Goal: Transaction & Acquisition: Purchase product/service

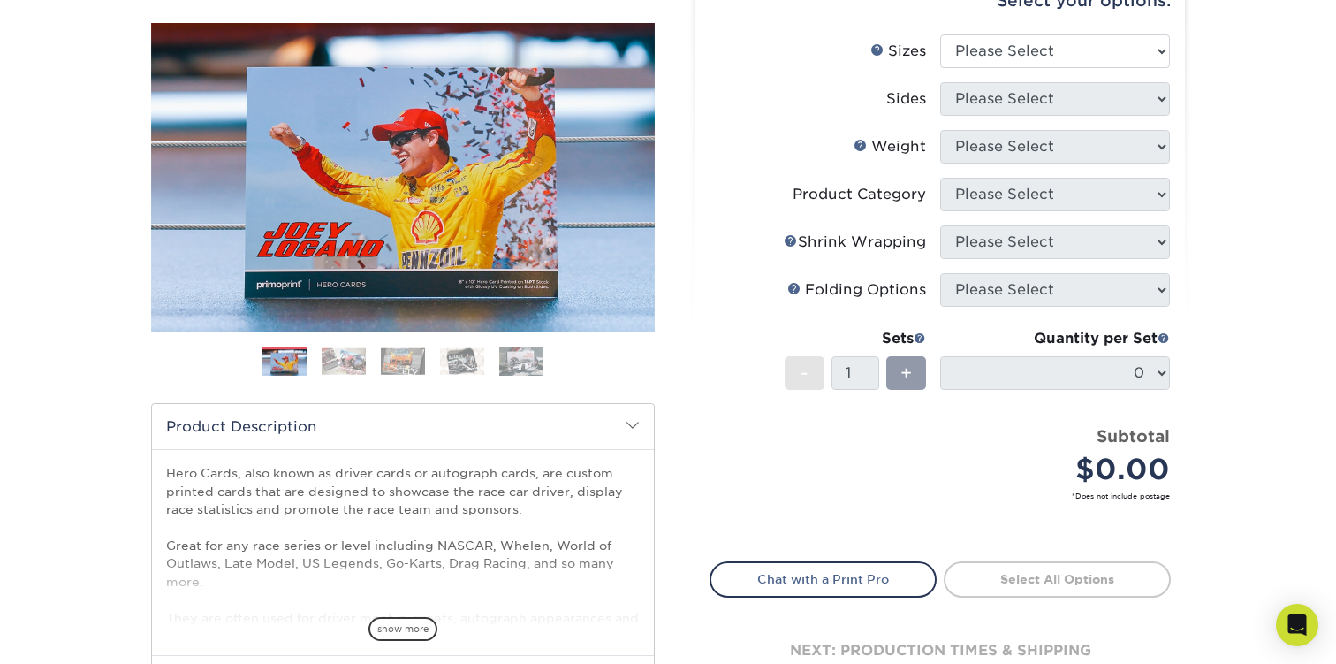
scroll to position [178, 0]
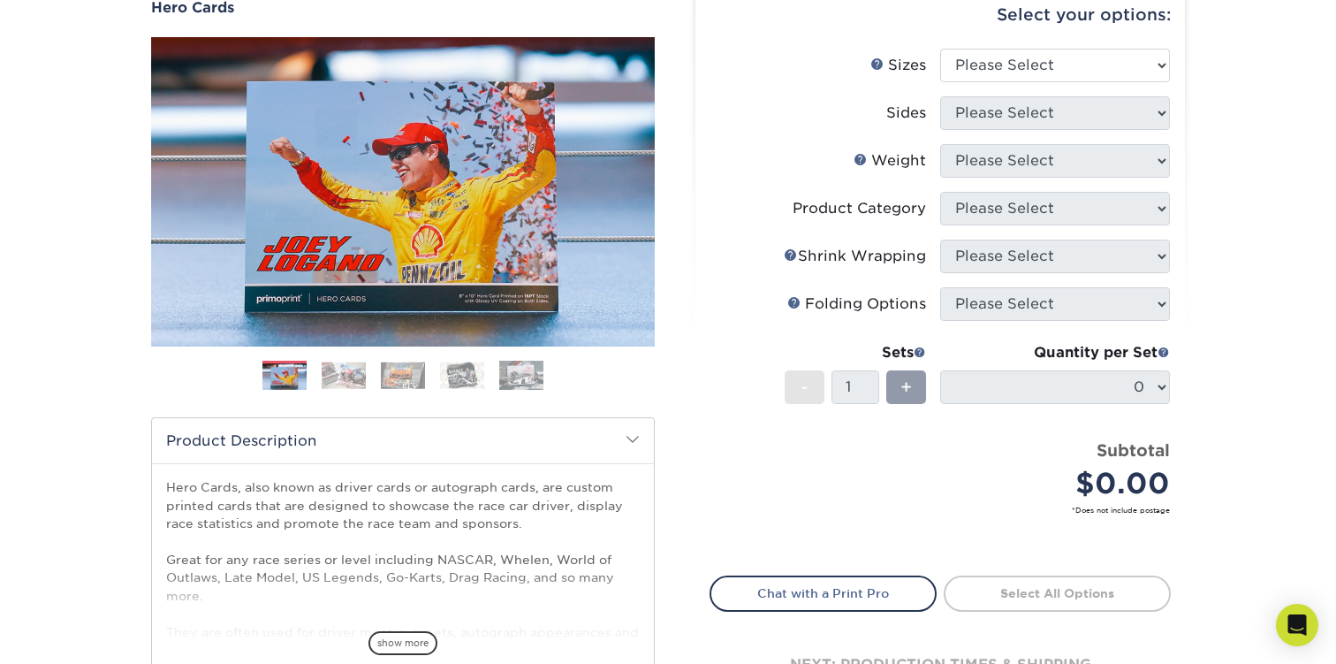
click at [1089, 44] on div "Select your options:" at bounding box center [940, 14] width 461 height 67
click at [1075, 59] on select "Please Select 1.5" x 7" 4" x 6" 5" x 7" 6" x 8" 6" x 8.5" 6" x 9" 7" x 8.5" 7.5…" at bounding box center [1055, 66] width 230 height 34
select select "8.50x11.00"
click option "8.5" x 11"" at bounding box center [0, 0] width 0 height 0
click at [1007, 117] on select "Please Select Print Both Sides Print Front Only" at bounding box center [1055, 113] width 230 height 34
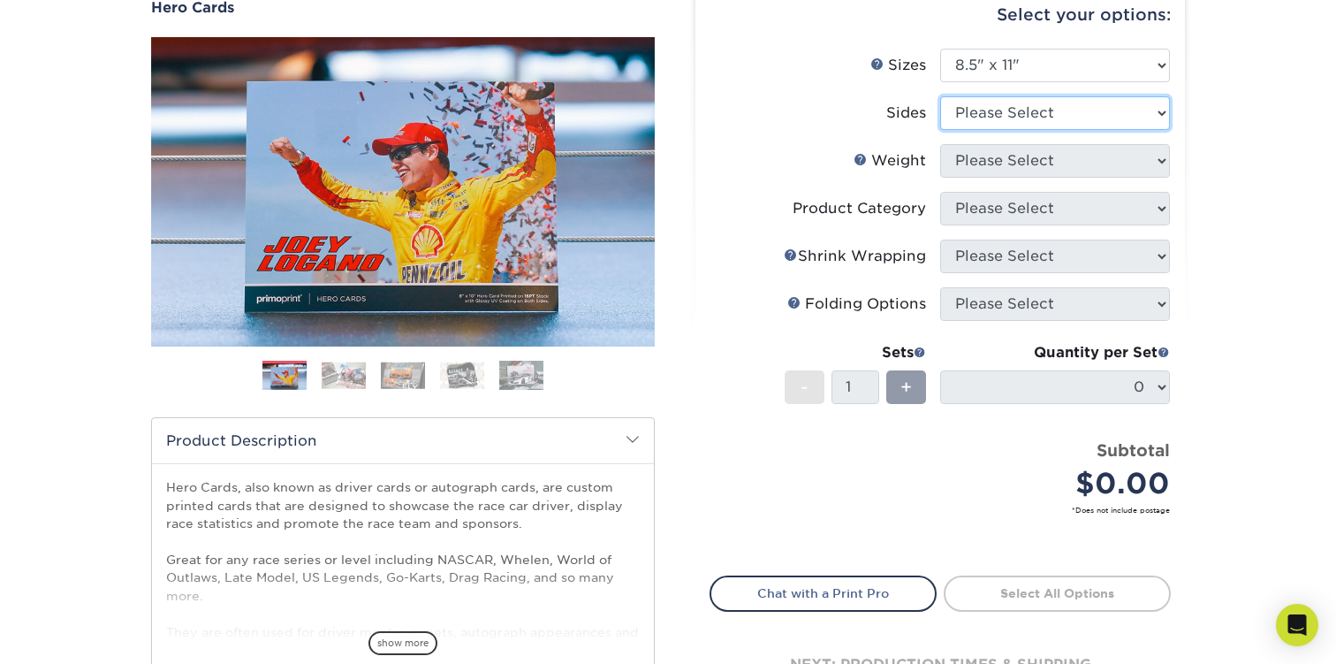
select select "13abbda7-1d64-4f25-8bb2-c179b224825d"
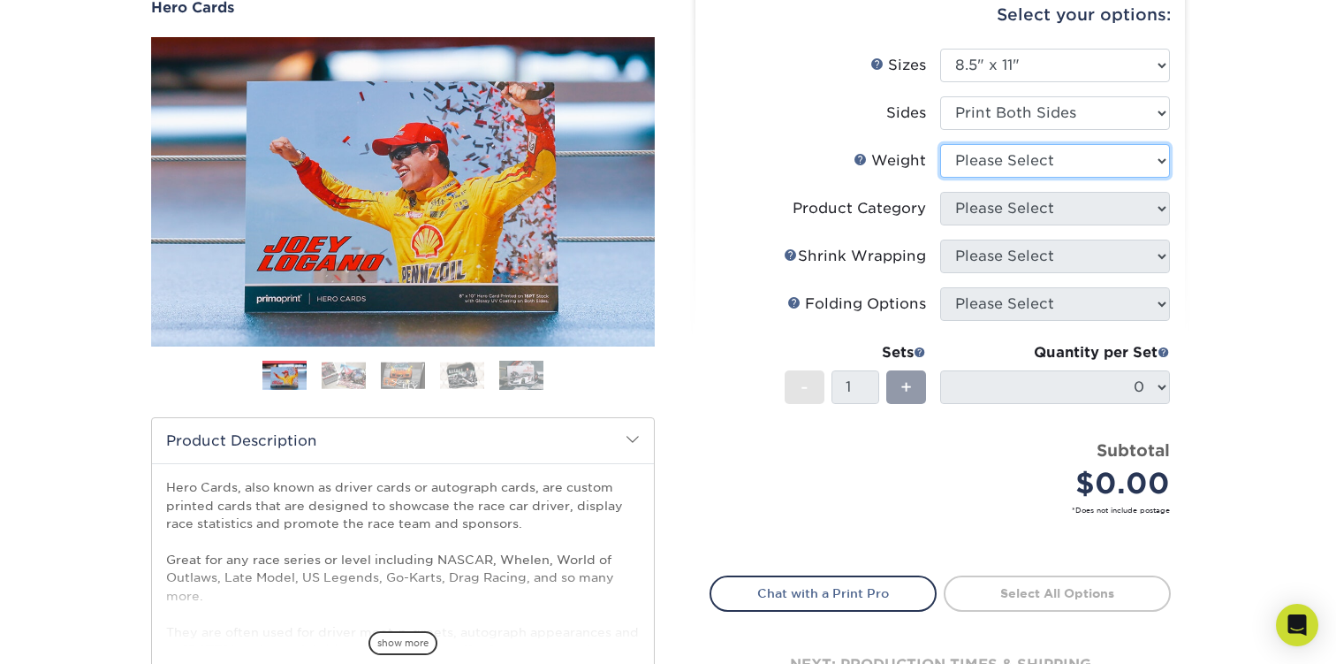
click at [1024, 157] on select "Please Select 100LB 14PT 16PT" at bounding box center [1055, 161] width 230 height 34
click option "Please Select" at bounding box center [0, 0] width 0 height 0
click at [992, 153] on select "Please Select 100LB 14PT 16PT" at bounding box center [1055, 161] width 230 height 34
click option "Please Select" at bounding box center [0, 0] width 0 height 0
click at [1054, 153] on select "Please Select 100LB 14PT 16PT" at bounding box center [1055, 161] width 230 height 34
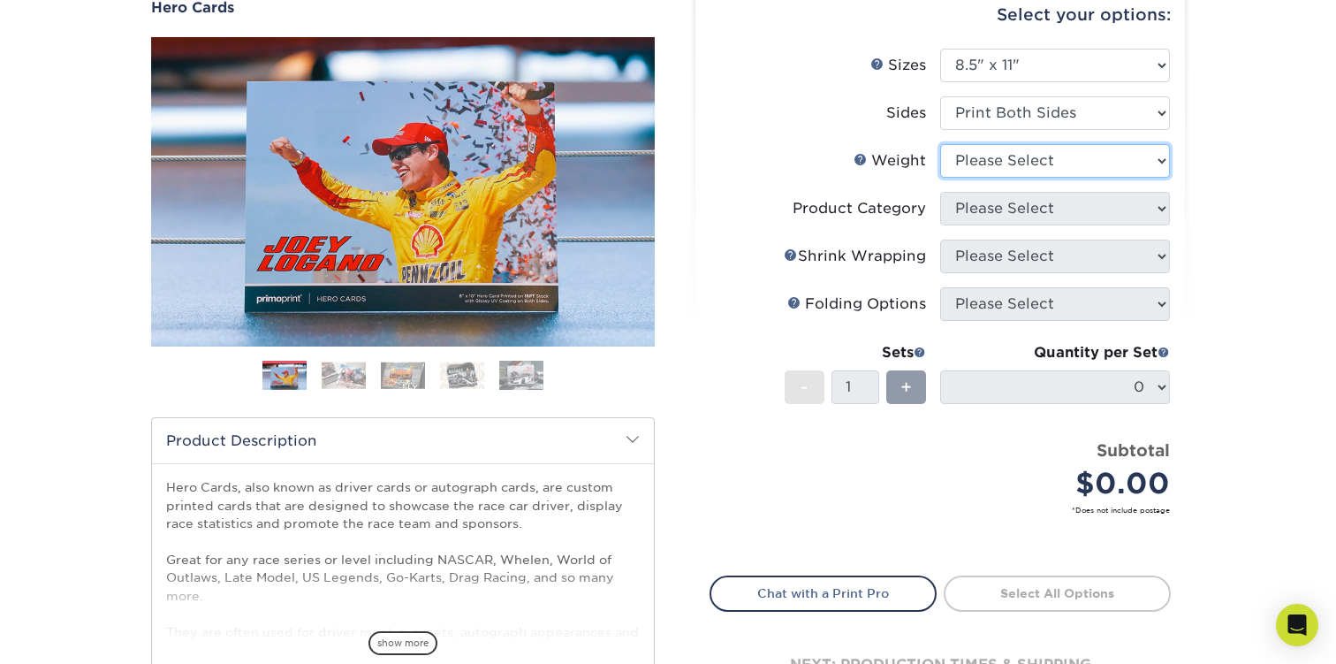
select select "14PT"
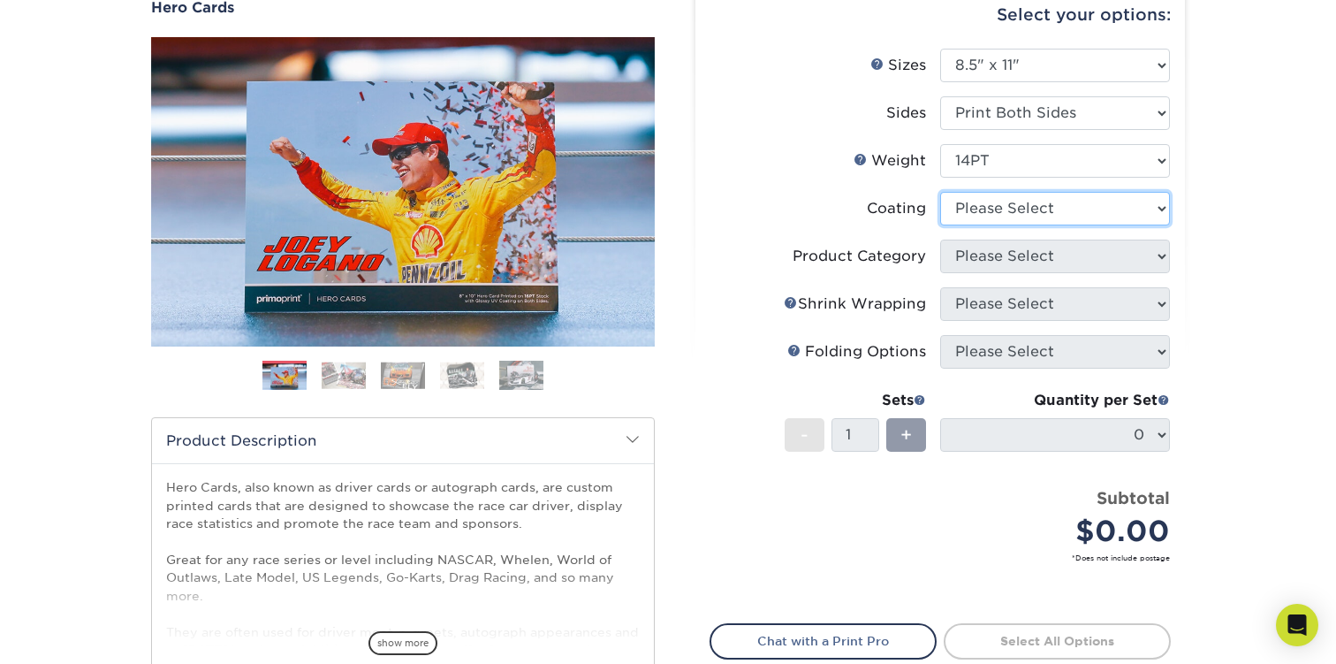
select select "121bb7b5-3b4d-429f-bd8d-bbf80e953313"
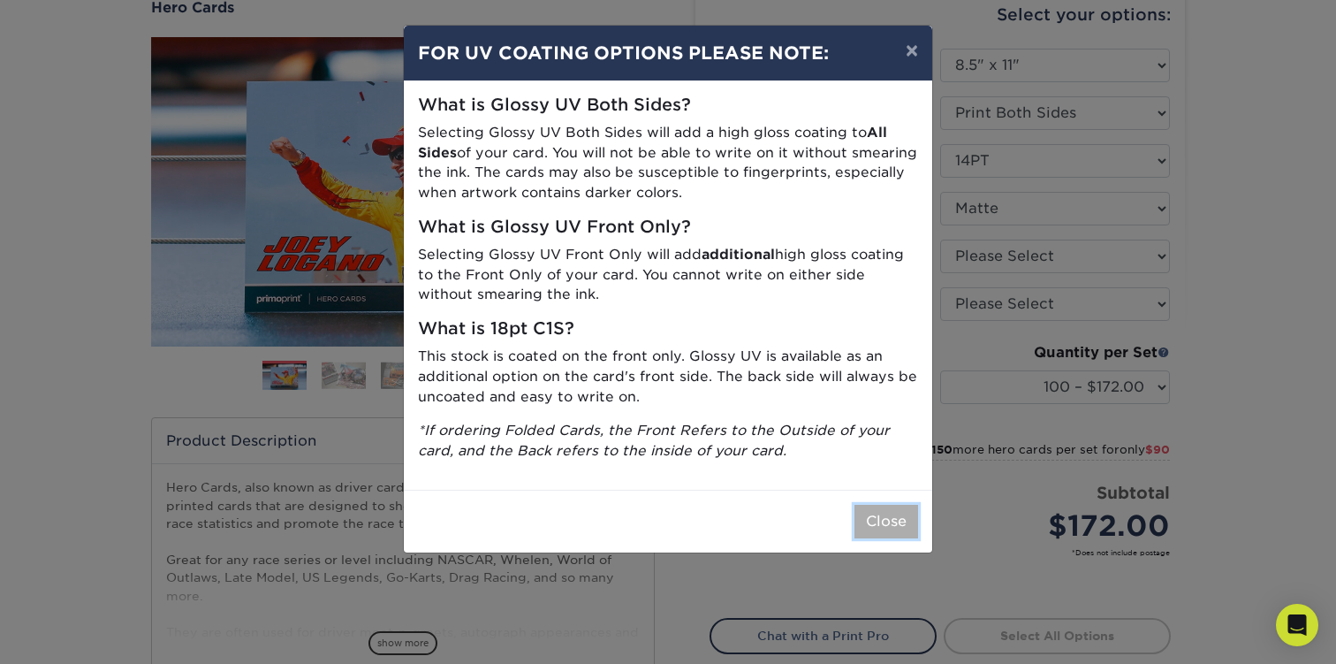
click at [884, 522] on button "Close" at bounding box center [886, 522] width 64 height 34
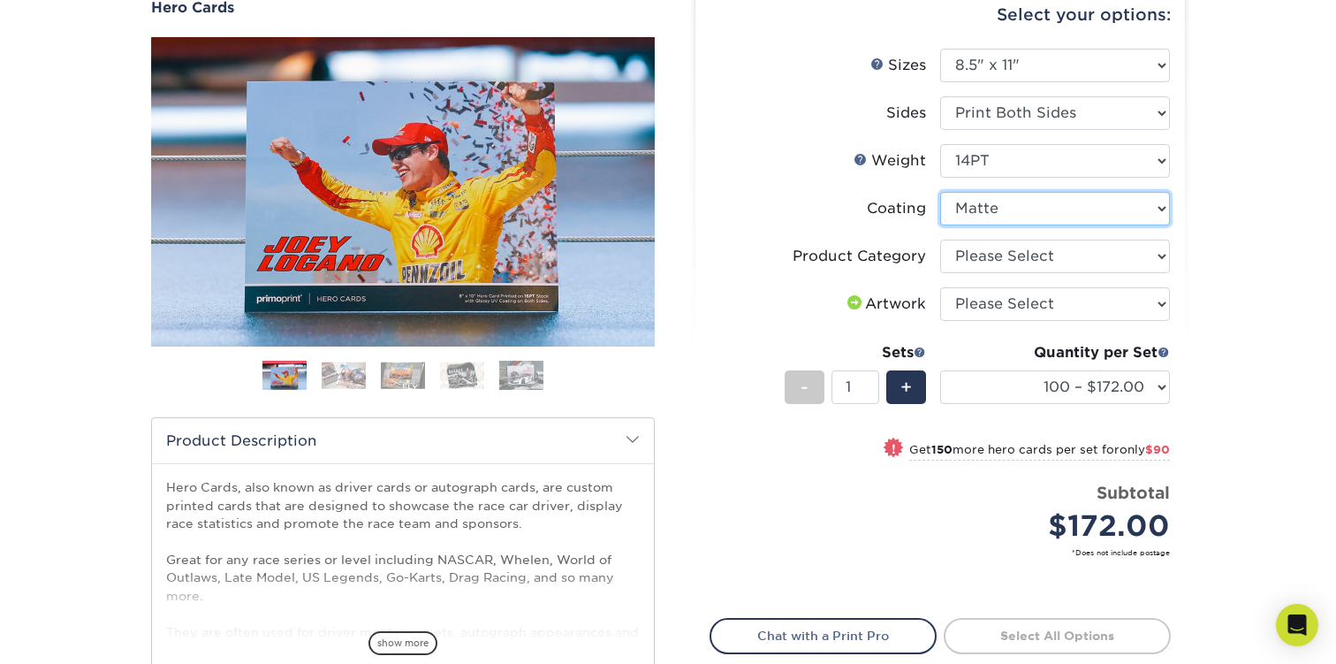
click at [996, 216] on select at bounding box center [1055, 209] width 230 height 34
click option "Matte" at bounding box center [0, 0] width 0 height 0
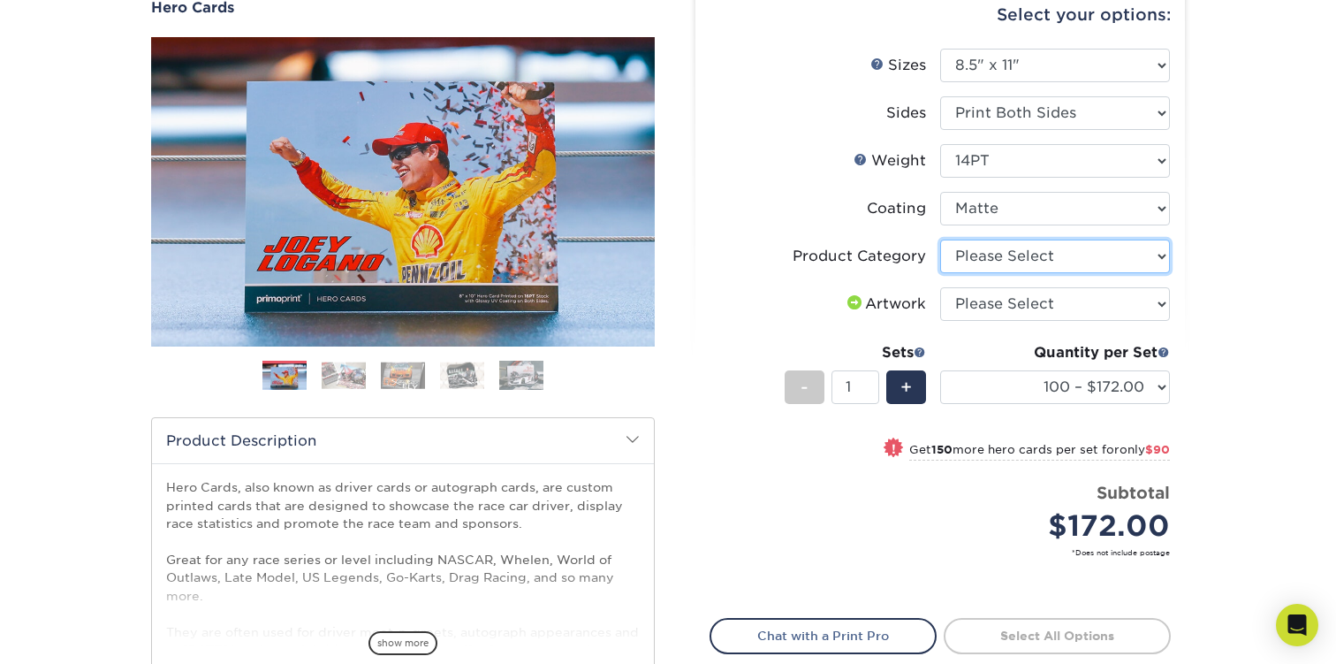
click option "Please Select" at bounding box center [0, 0] width 0 height 0
click at [1053, 257] on select "Please Select Sell Sheets" at bounding box center [1055, 256] width 230 height 34
select select "eddd4a87-9082-47bb-843b-3bca55f6c842"
click option "Sell Sheets" at bounding box center [0, 0] width 0 height 0
click at [1038, 293] on select "Please Select I will upload files I need a design - $150" at bounding box center [1055, 304] width 230 height 34
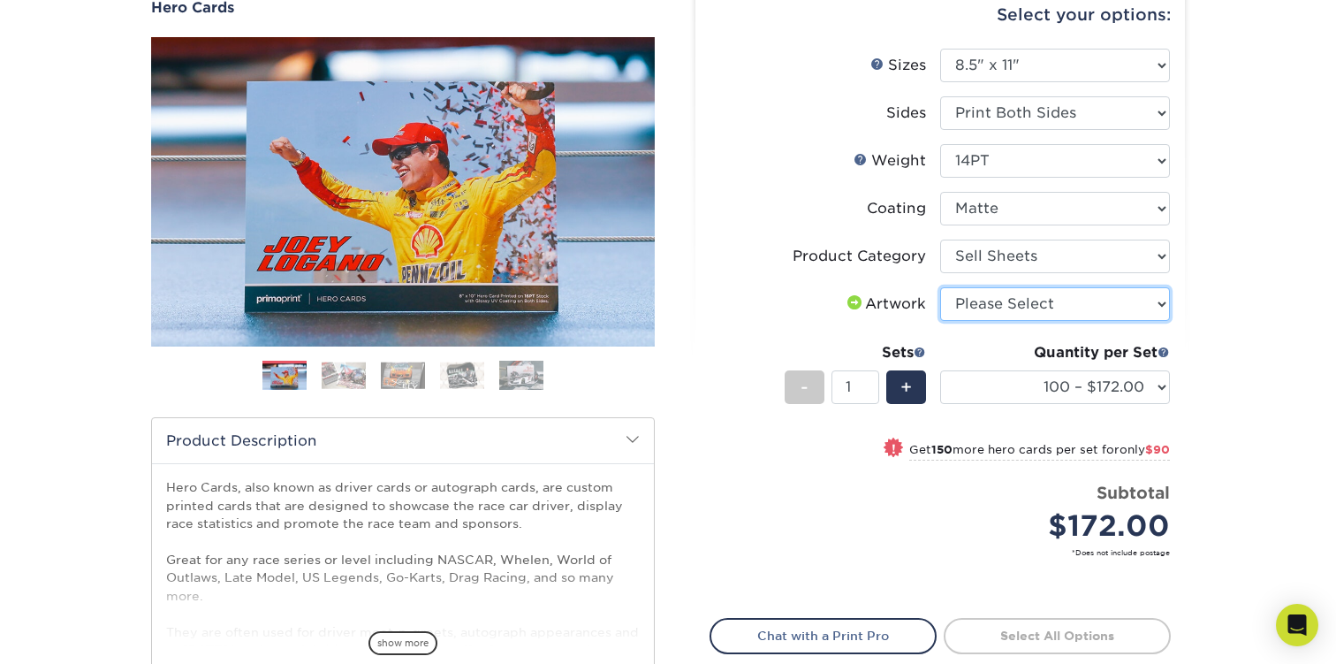
select select "upload"
click option "I will upload files" at bounding box center [0, 0] width 0 height 0
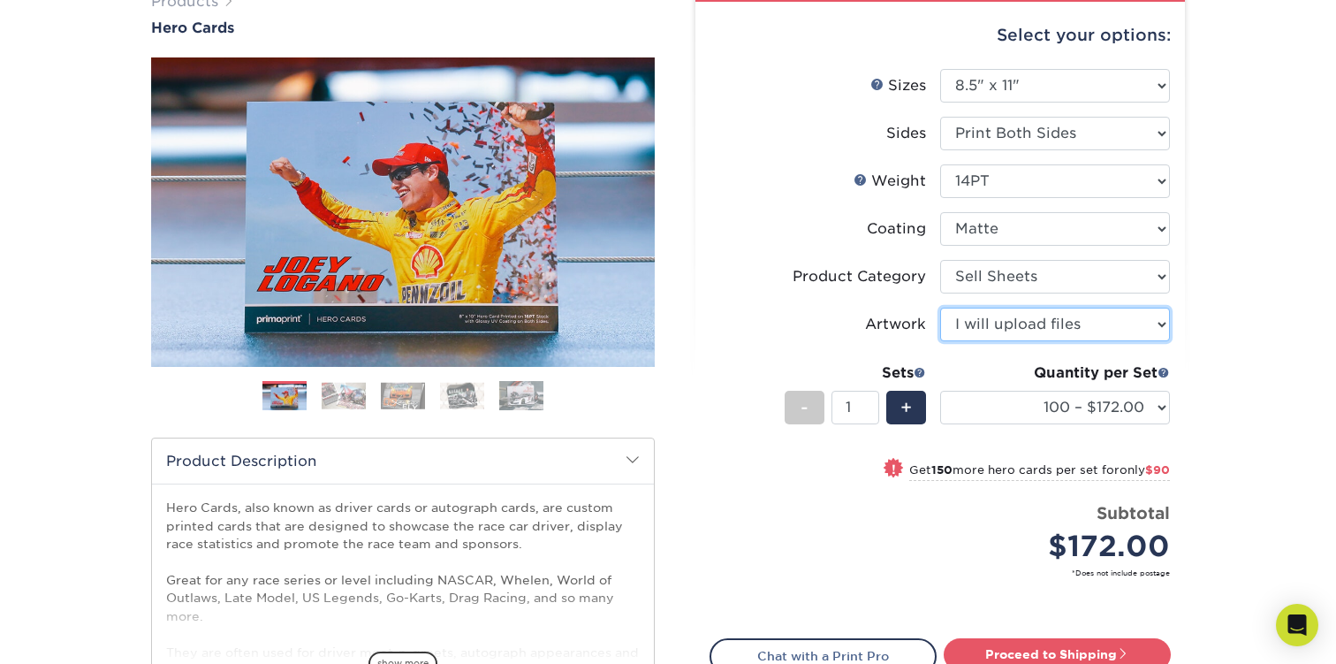
scroll to position [178, 0]
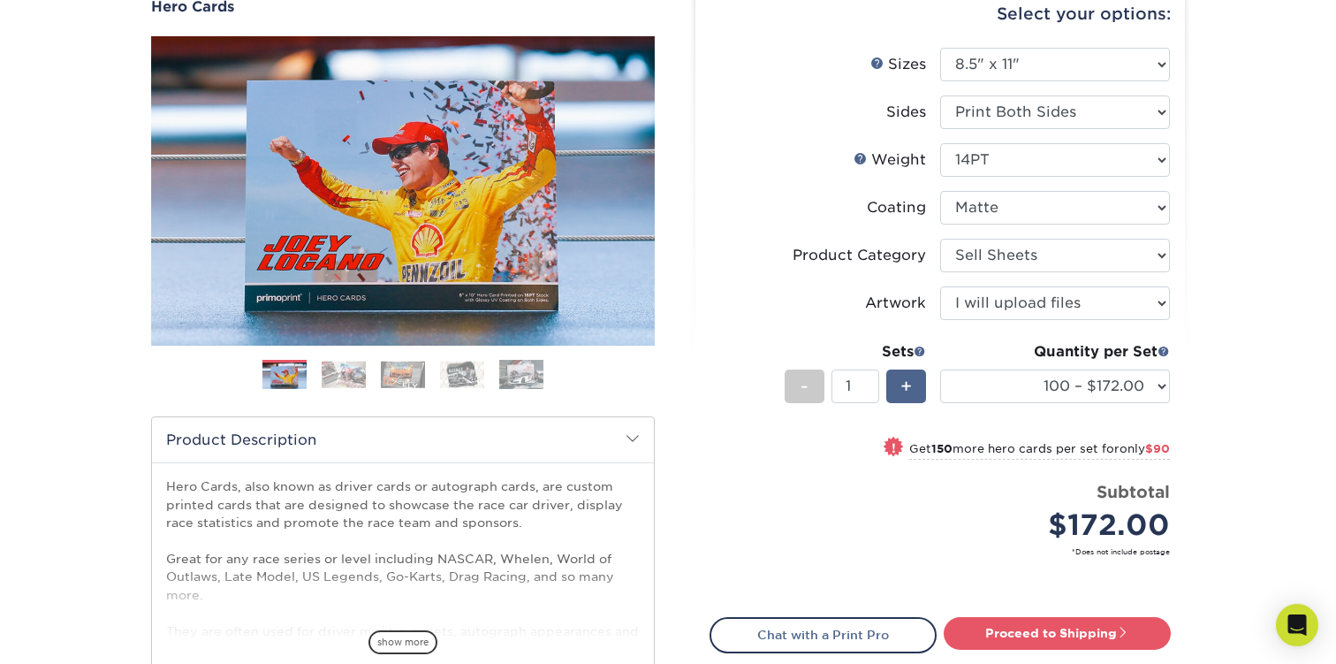
click at [914, 391] on div "+" at bounding box center [906, 386] width 40 height 34
type input "2"
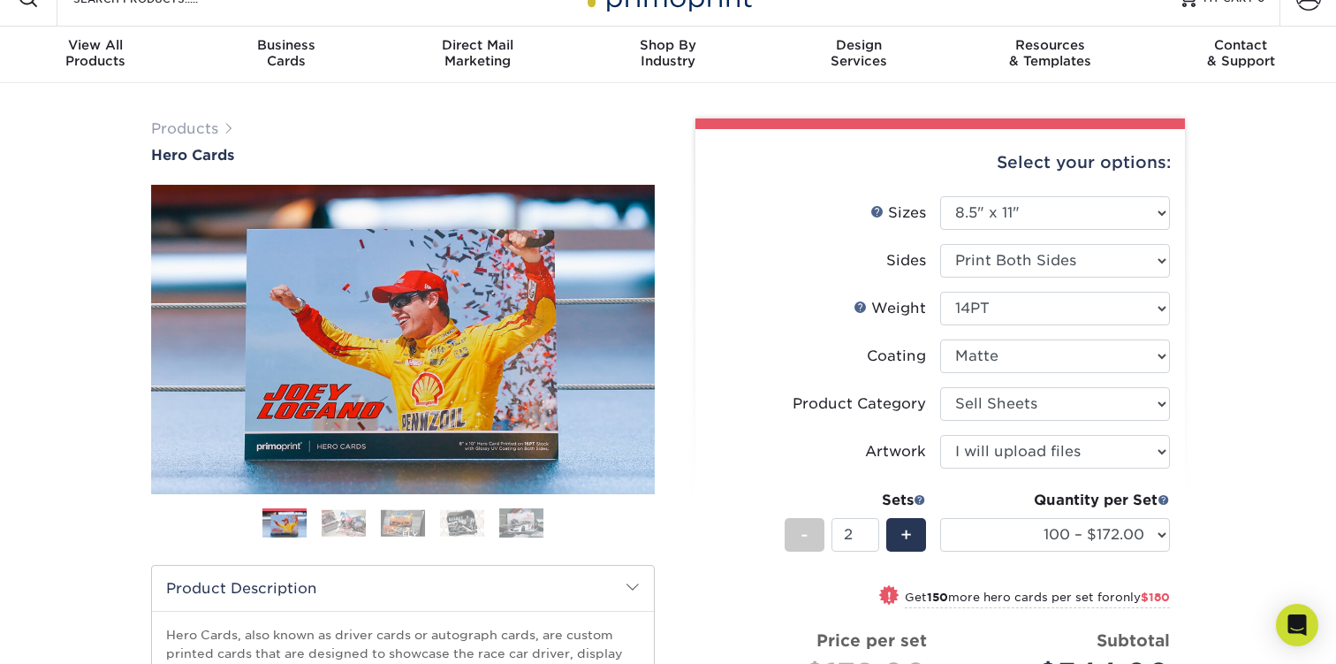
scroll to position [9, 0]
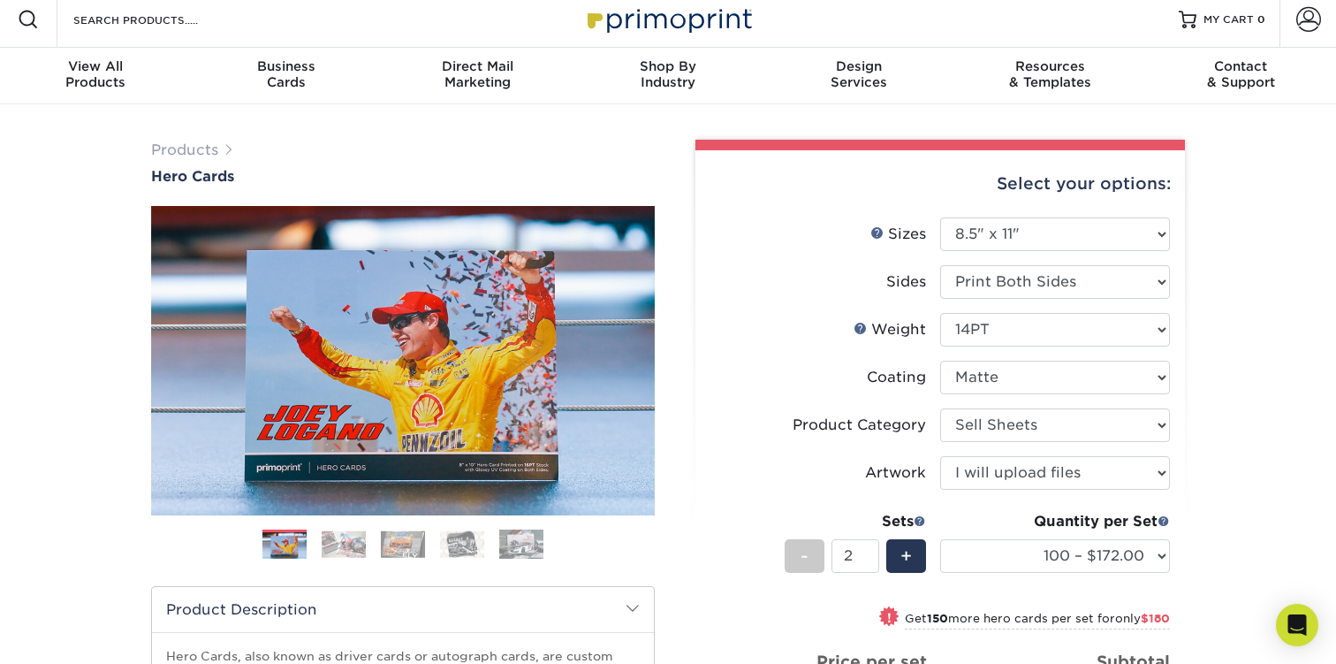
click at [343, 545] on img at bounding box center [344, 543] width 44 height 27
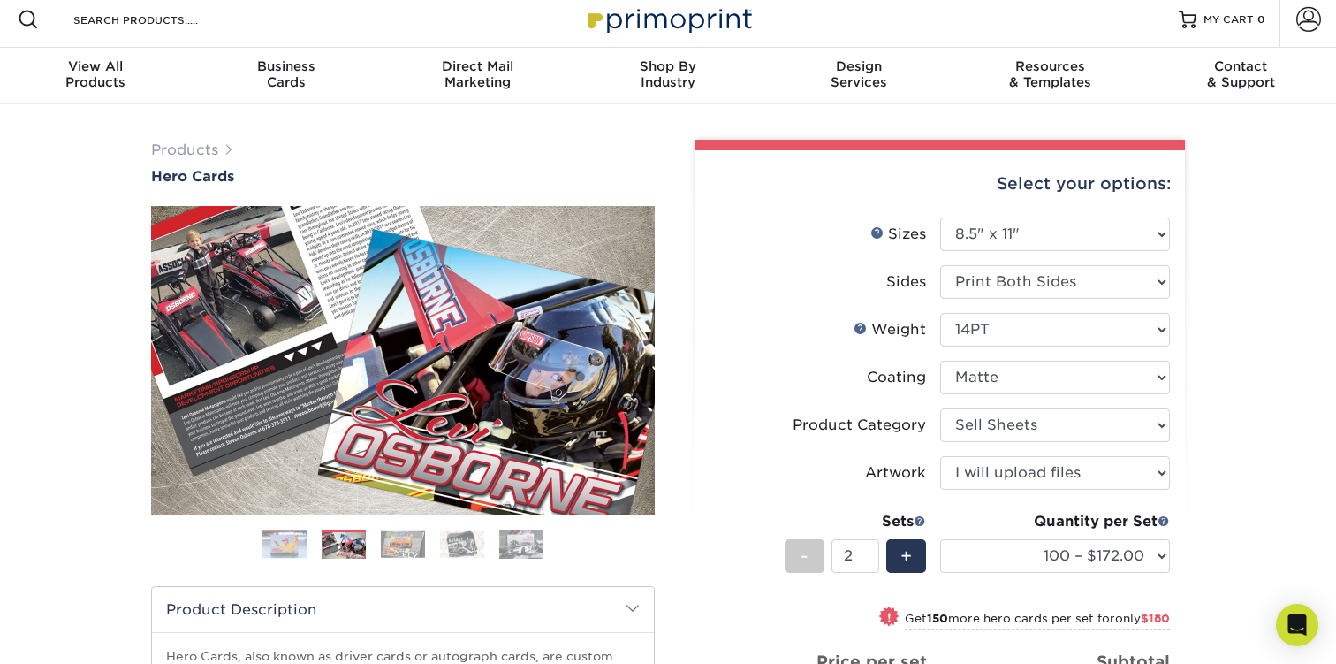
click at [289, 539] on img at bounding box center [284, 544] width 44 height 28
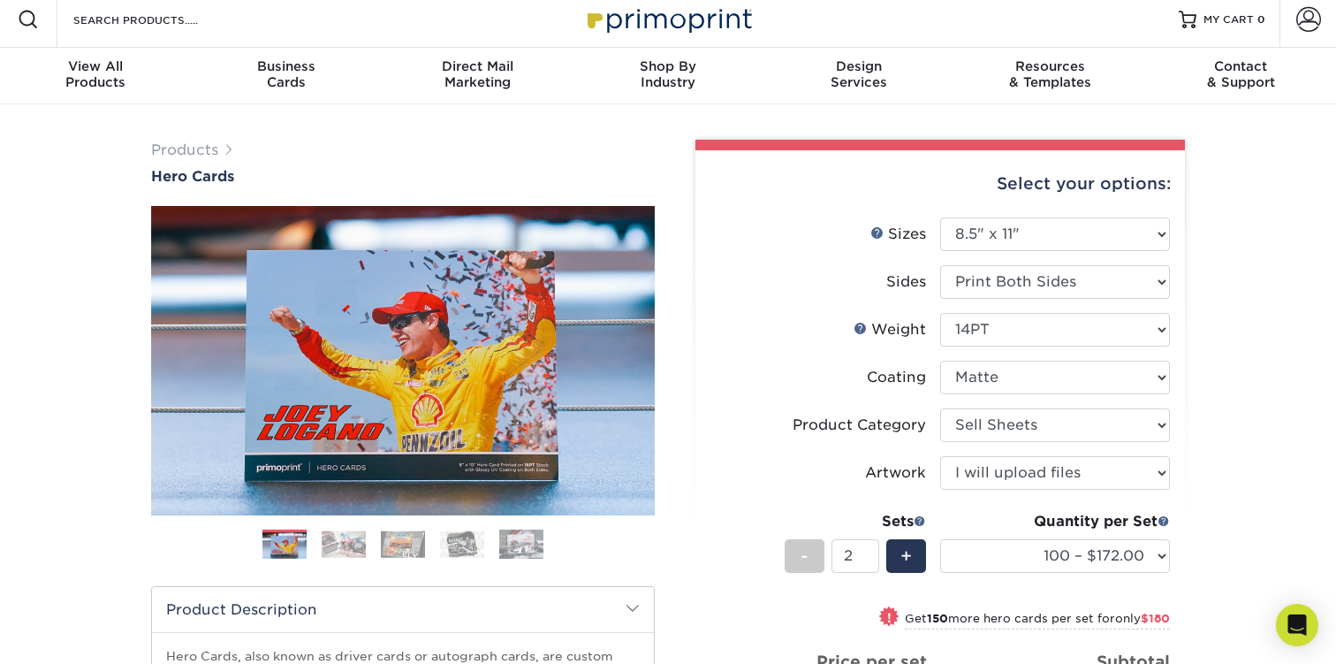
click at [333, 542] on img at bounding box center [344, 543] width 44 height 27
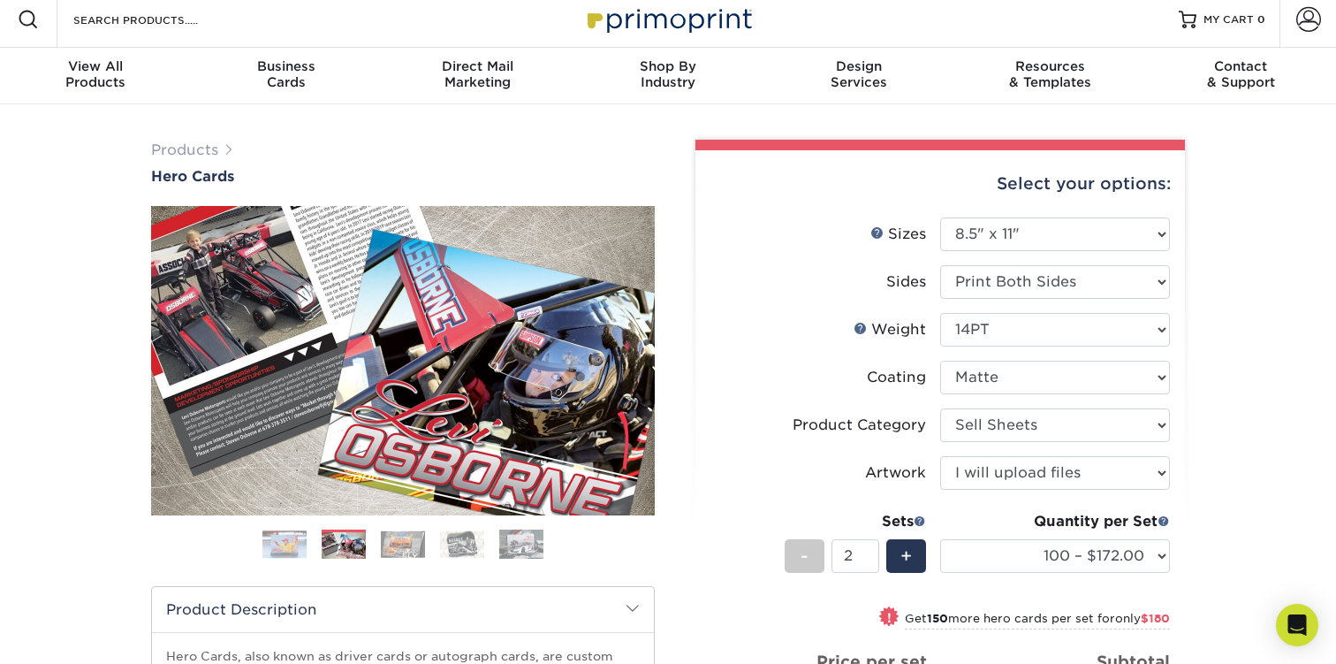
click at [380, 539] on ol at bounding box center [403, 550] width 504 height 42
click at [405, 547] on img at bounding box center [403, 543] width 44 height 27
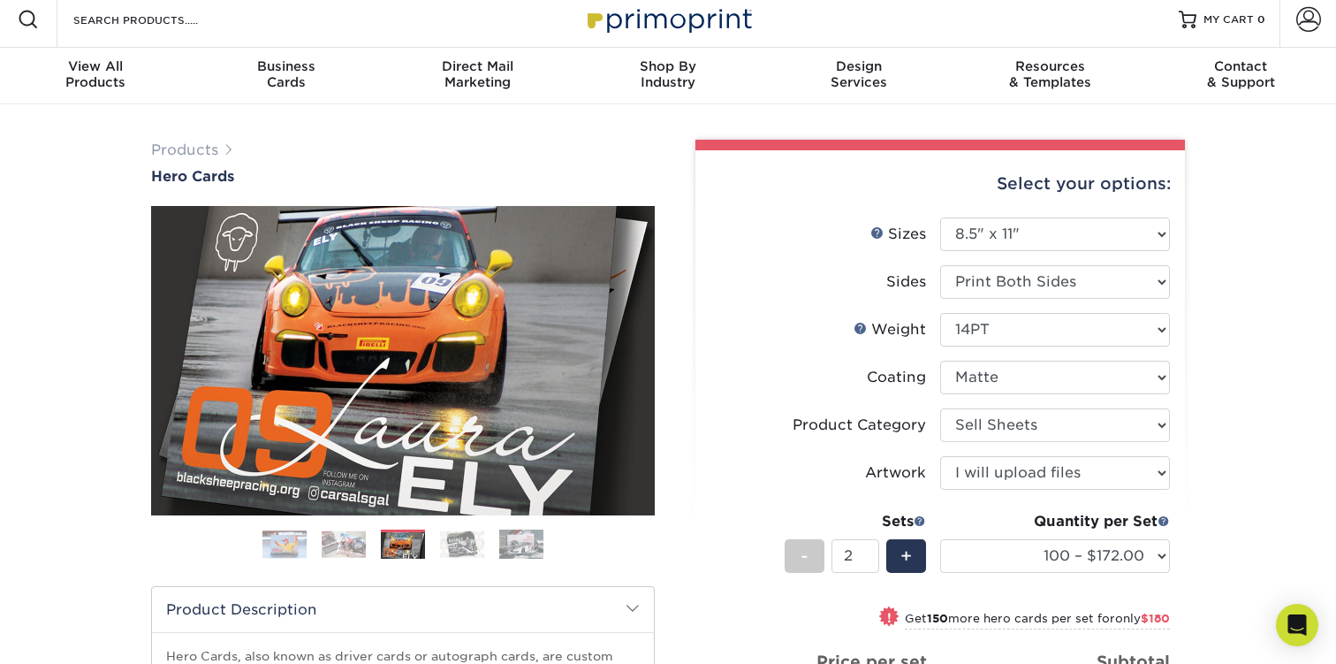
click at [457, 546] on img at bounding box center [462, 543] width 44 height 27
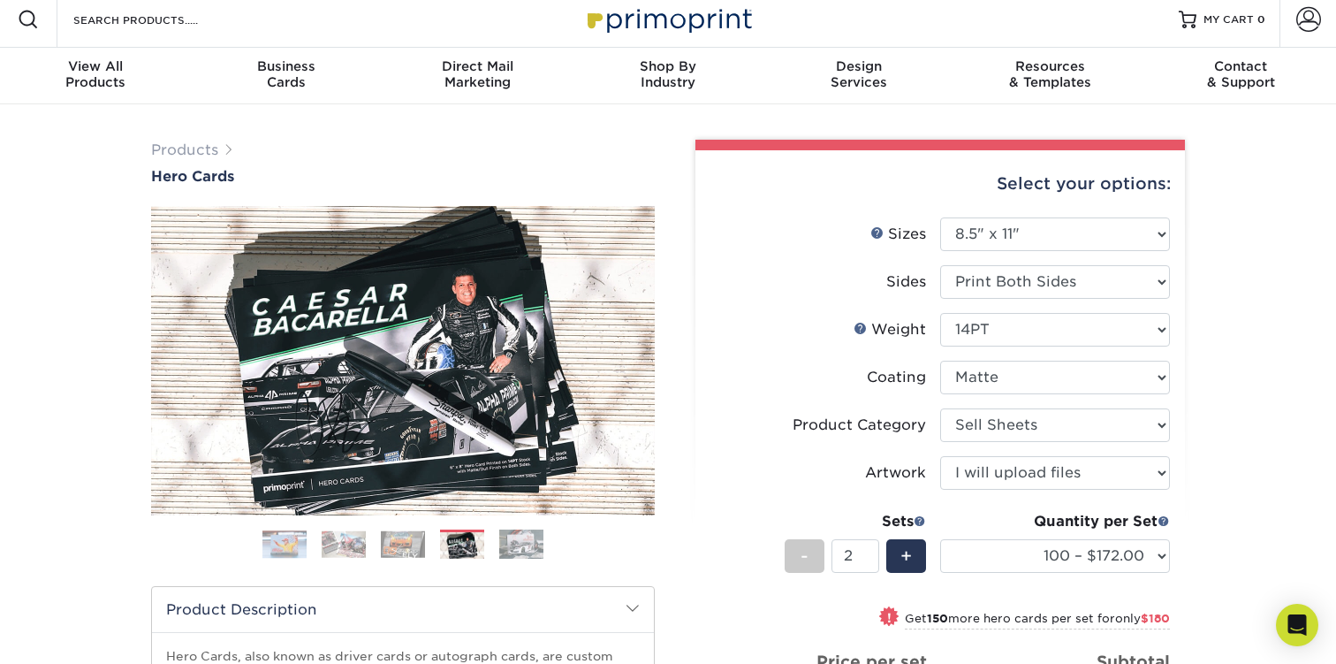
click at [398, 546] on img at bounding box center [403, 543] width 44 height 27
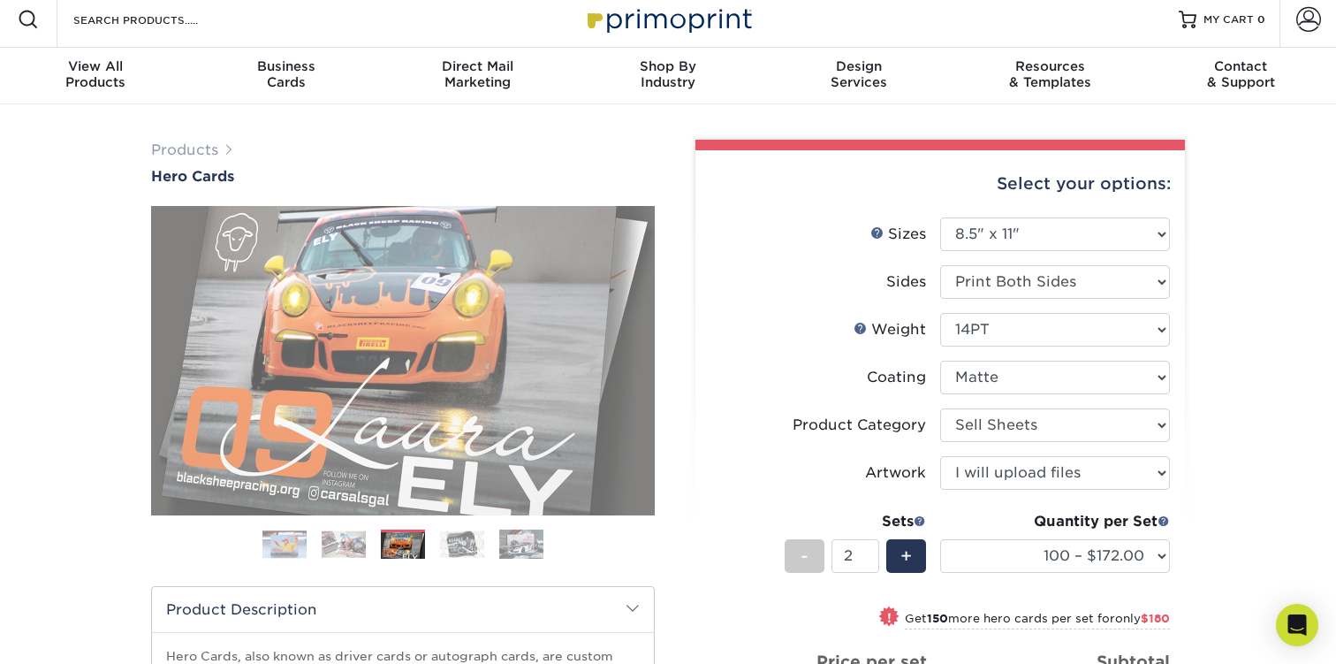
click at [453, 546] on img at bounding box center [462, 543] width 44 height 27
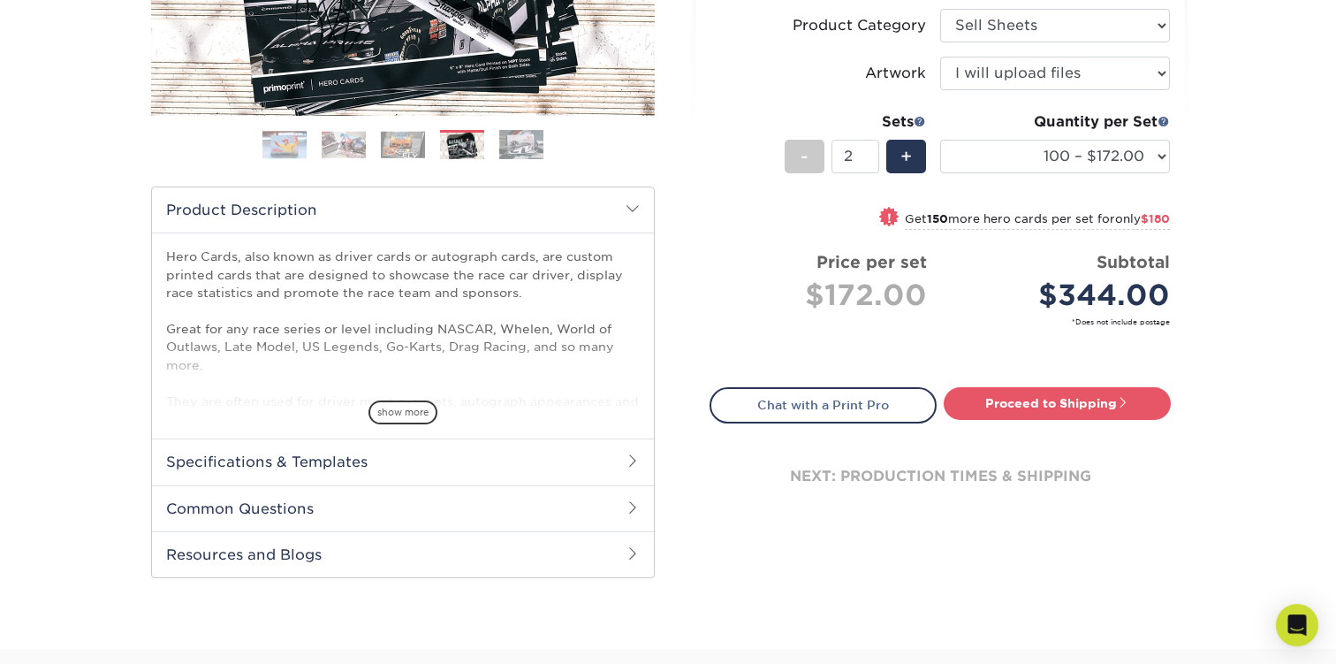
scroll to position [390, 0]
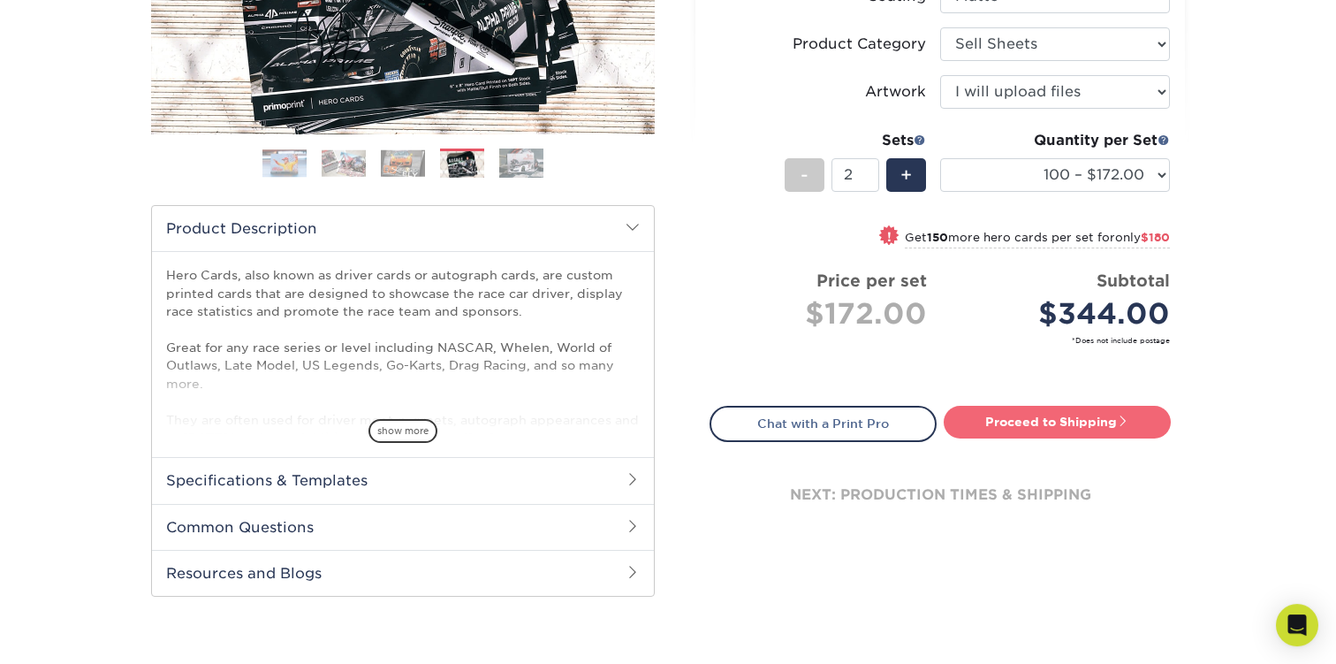
click at [977, 412] on link "Proceed to Shipping" at bounding box center [1057, 422] width 227 height 32
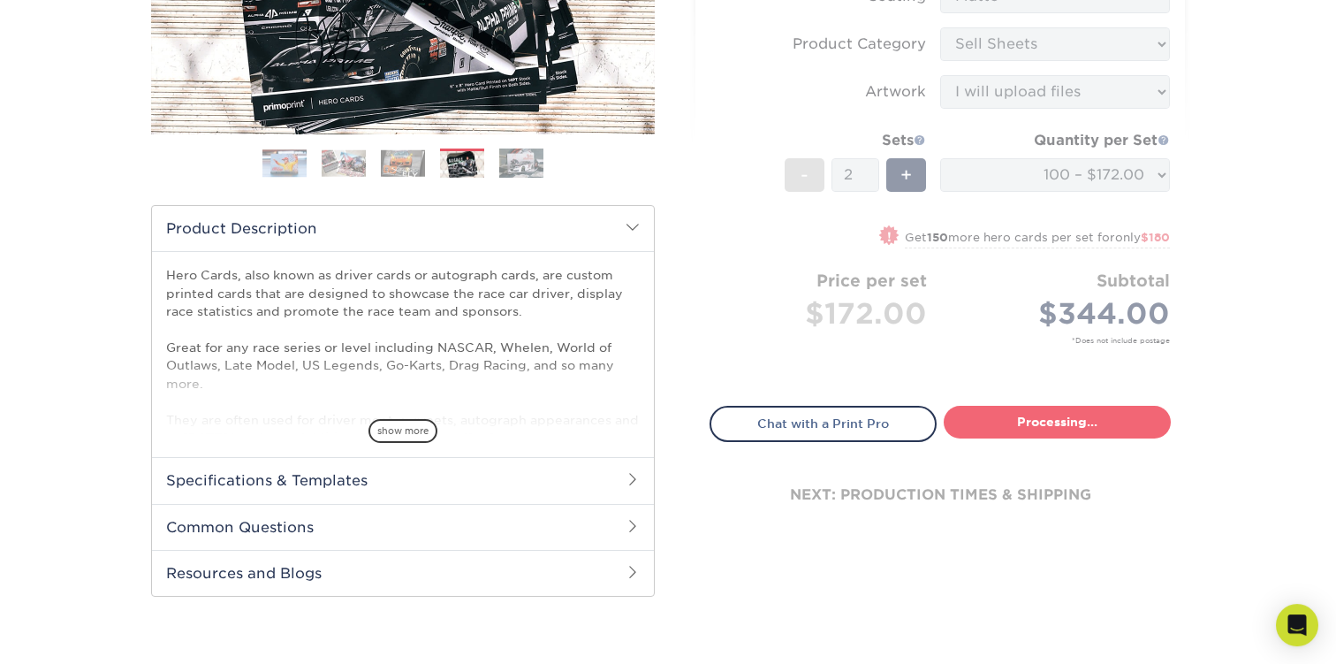
type input "Set 1"
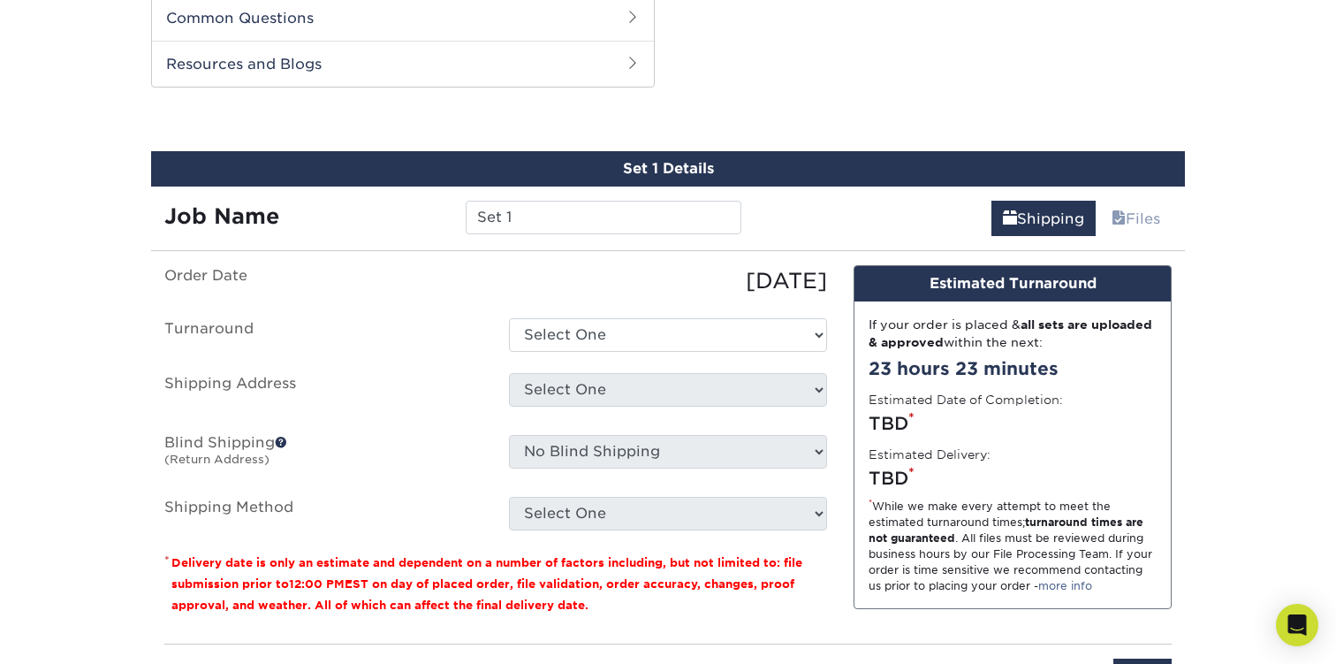
scroll to position [930, 0]
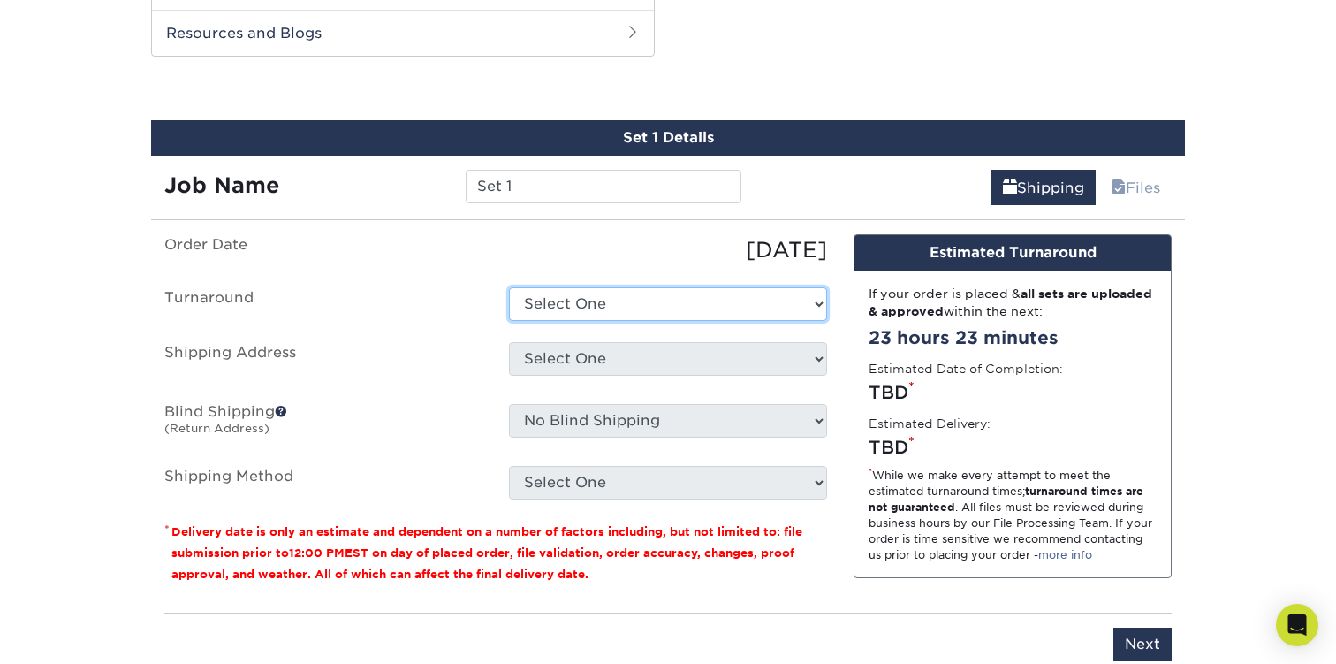
click at [583, 295] on select "Select One 2-4 Business Days 2 Day Next Business Day" at bounding box center [668, 304] width 318 height 34
select select "7e61bbb3-f750-458a-b694-326c8fb32520"
click option "2-4 Business Days" at bounding box center [0, 0] width 0 height 0
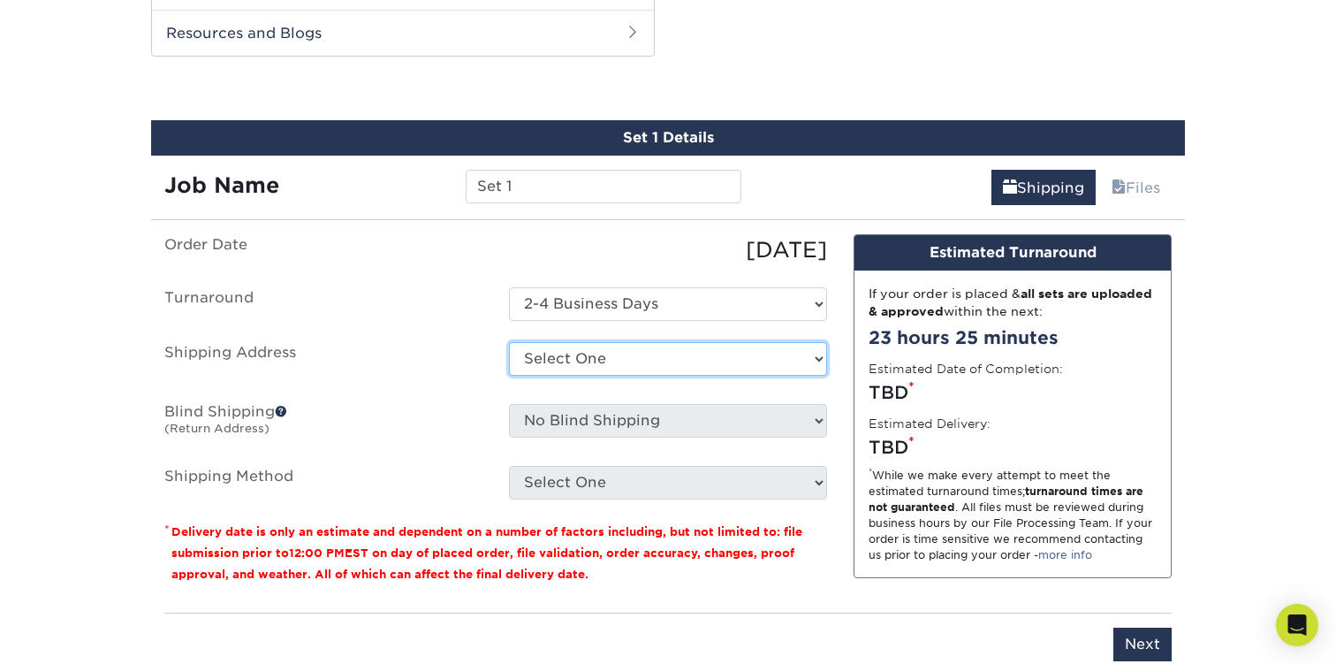
click at [572, 350] on select "Select One + Add New Address - Login" at bounding box center [668, 359] width 318 height 34
select select "newaddress"
click option "+ Add New Address" at bounding box center [0, 0] width 0 height 0
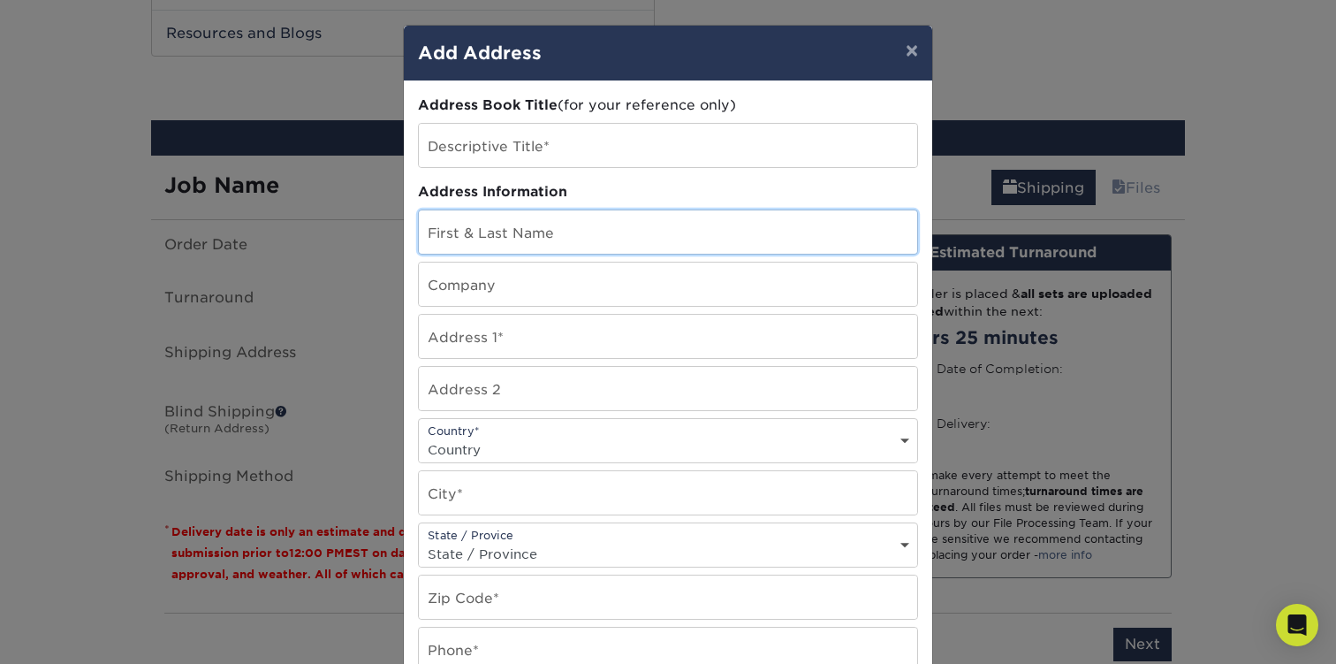
click at [512, 222] on input "text" at bounding box center [668, 231] width 498 height 43
type input "[PERSON_NAME]"
type input "[US_STATE] Motorplex"
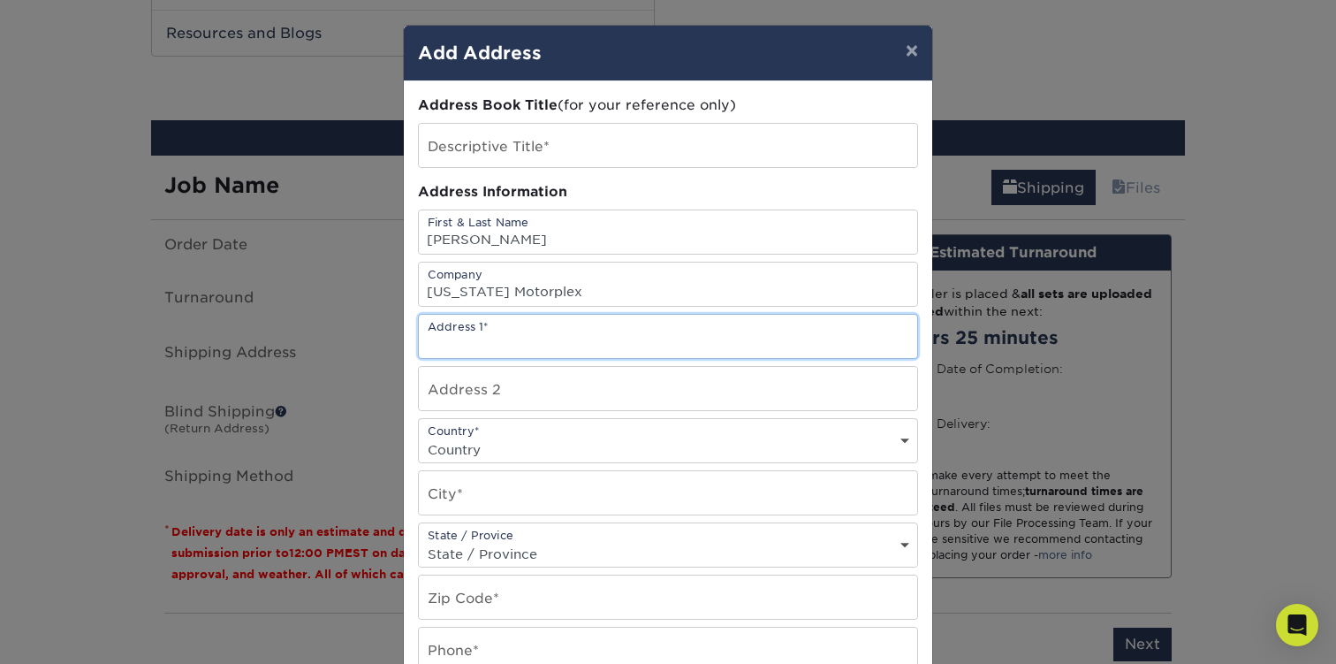
paste input "7500 US-287"
type input "7500 US-287"
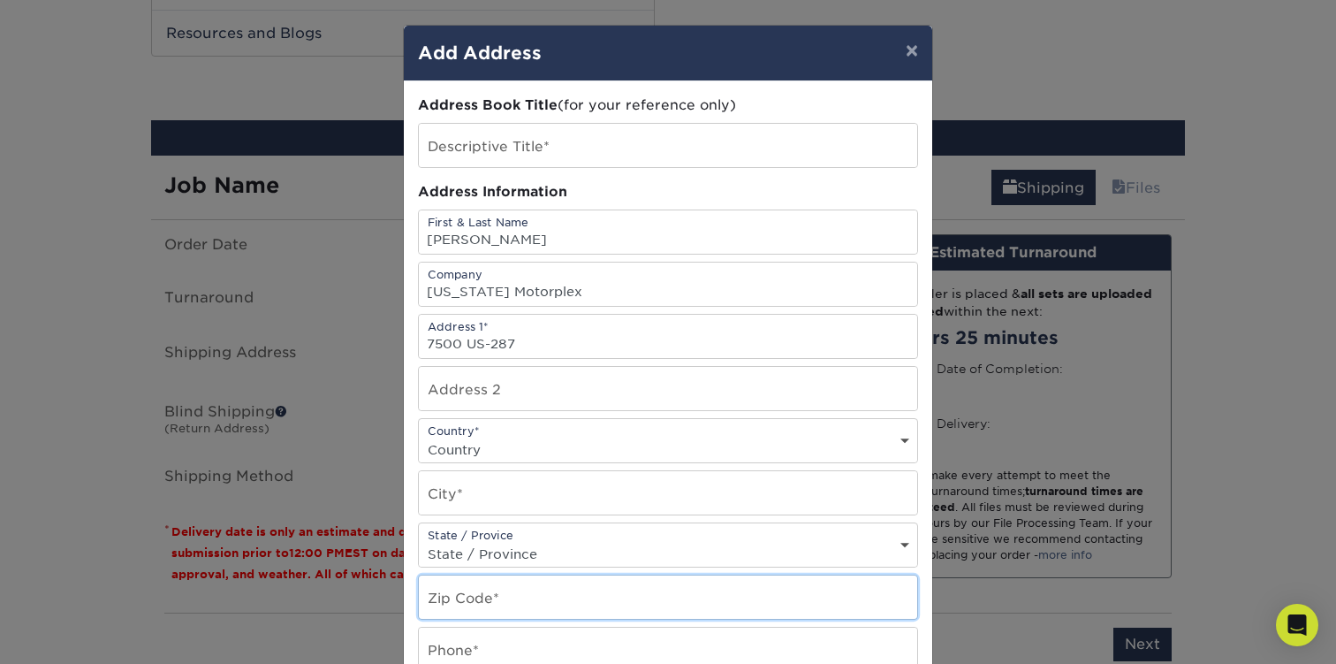
click at [514, 602] on input "text" at bounding box center [668, 596] width 498 height 43
type input "75119"
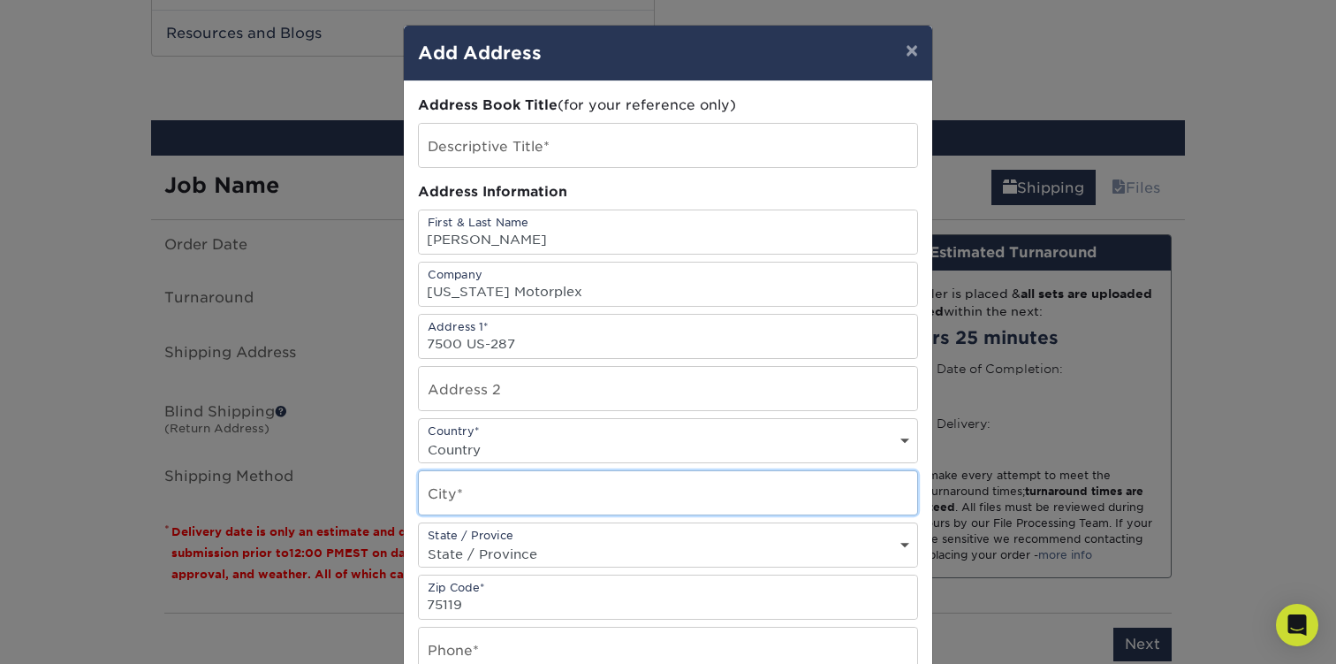
click at [566, 511] on input "text" at bounding box center [668, 492] width 498 height 43
type input "[PERSON_NAME]"
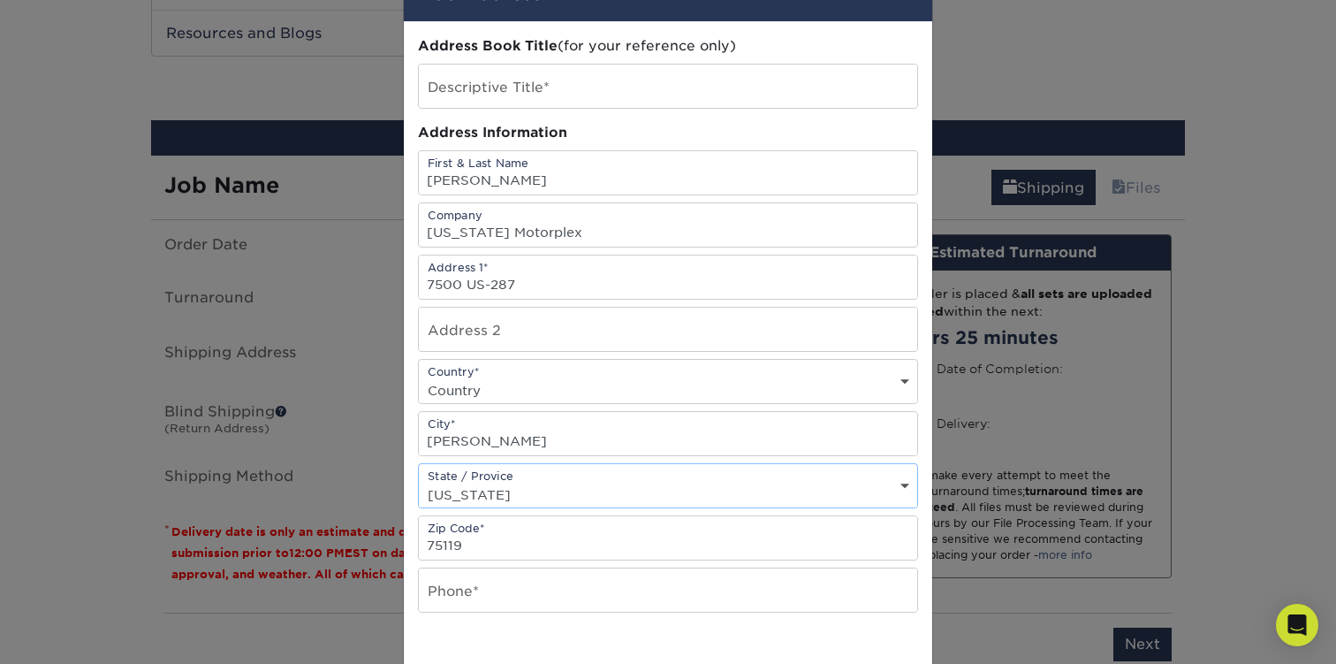
scroll to position [66, 0]
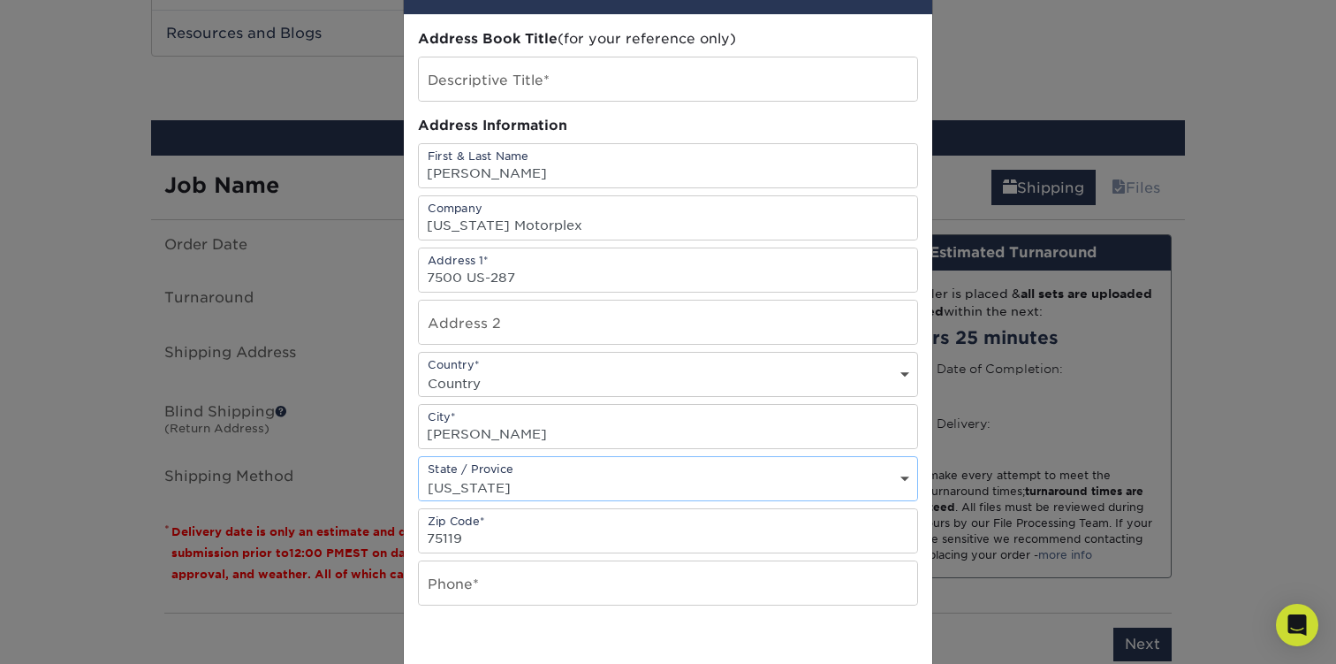
click at [550, 493] on select "State / Province [US_STATE] [US_STATE] [US_STATE] [US_STATE] [US_STATE] [US_STA…" at bounding box center [668, 487] width 498 height 26
select select "[GEOGRAPHIC_DATA]"
click option "[US_STATE]" at bounding box center [0, 0] width 0 height 0
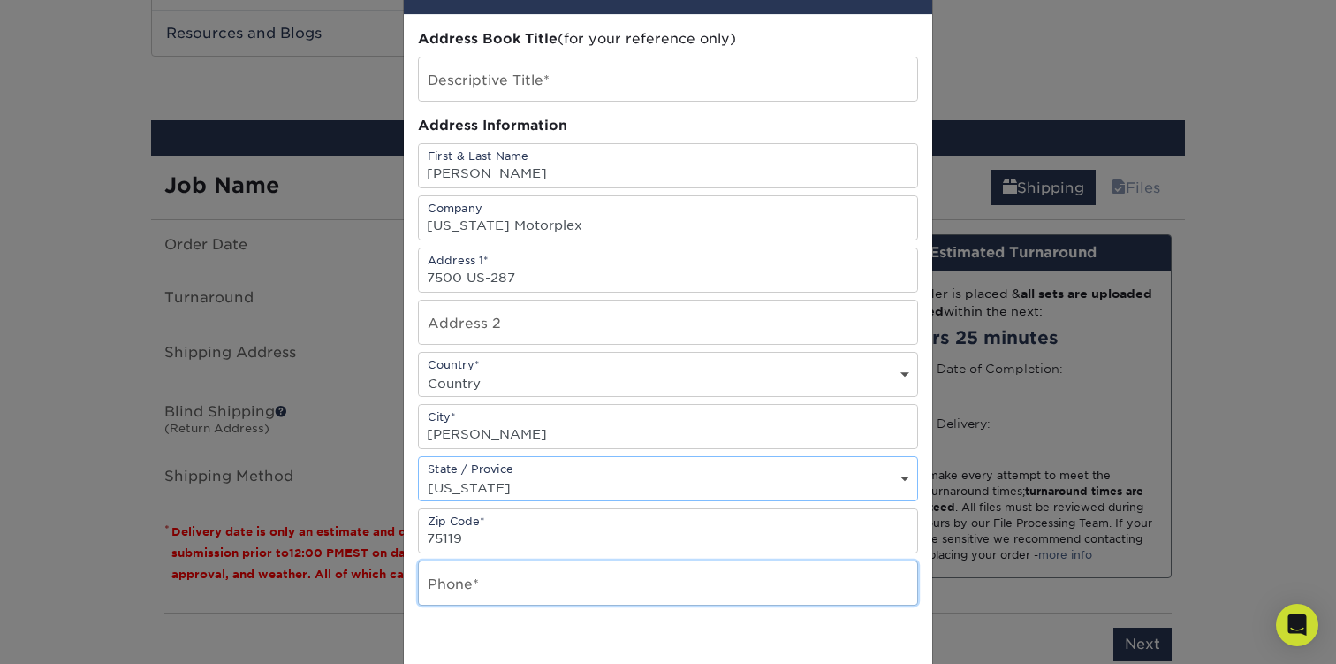
click at [520, 580] on input "text" at bounding box center [668, 582] width 498 height 43
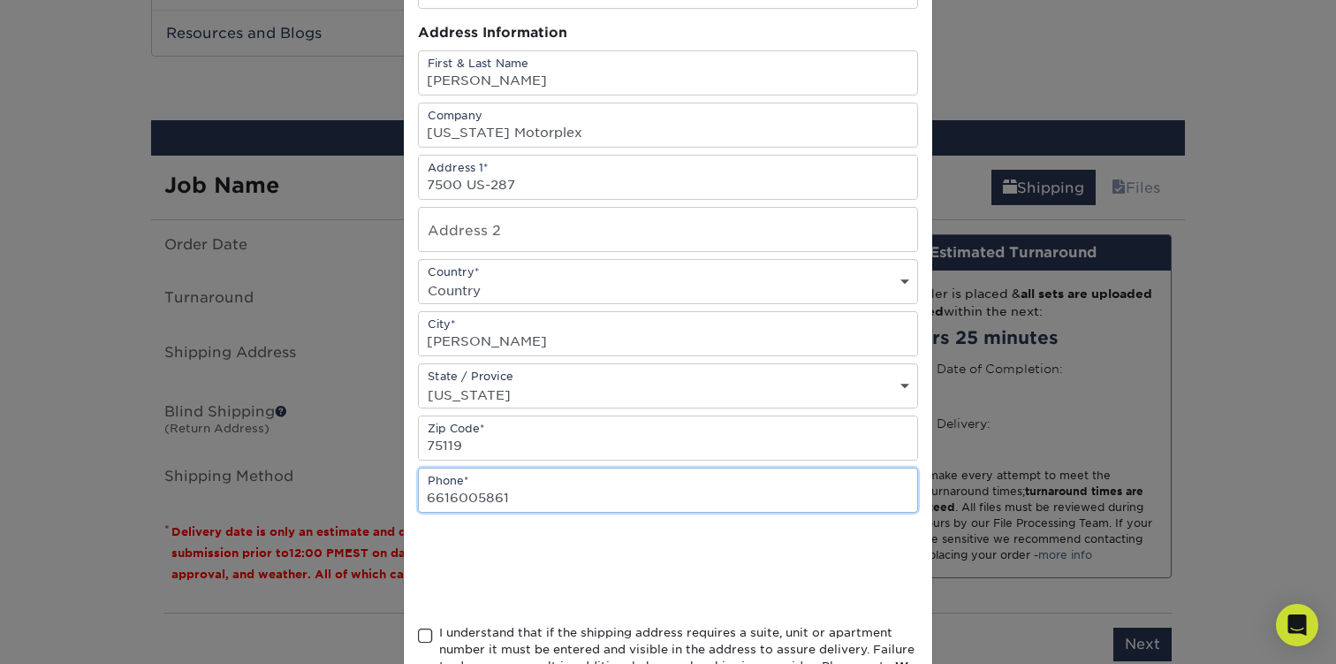
type input "6616005861"
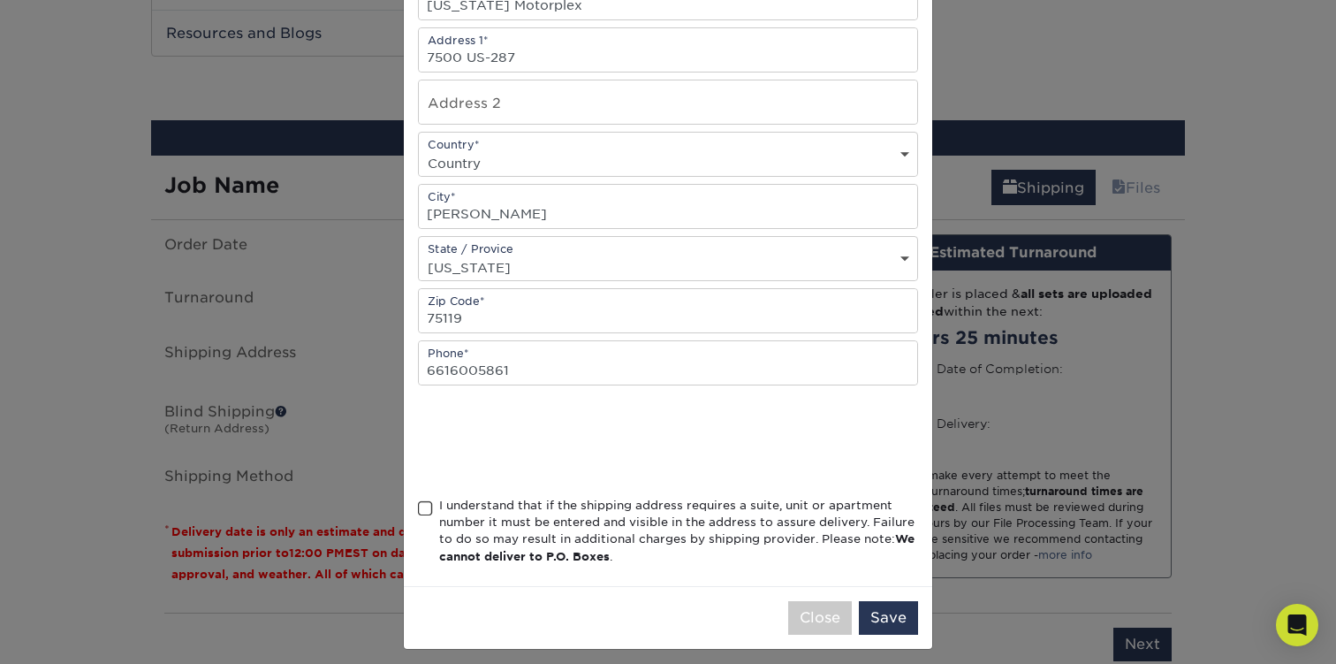
scroll to position [298, 0]
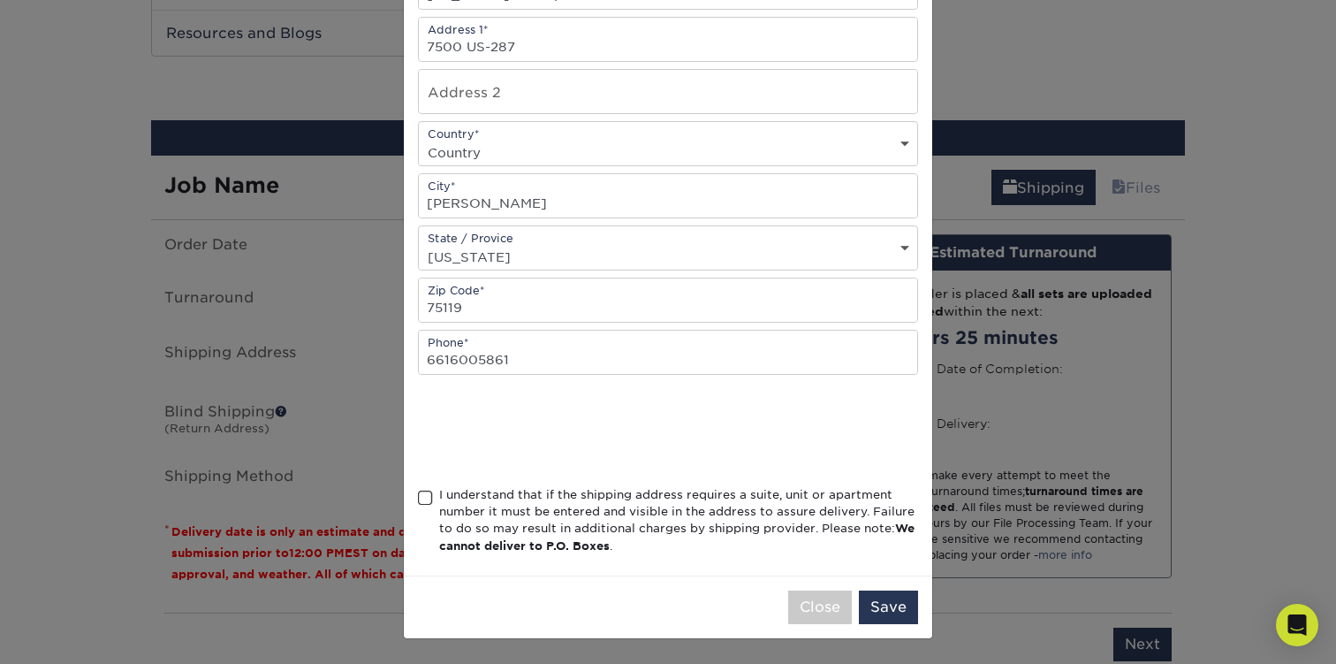
click at [427, 506] on span at bounding box center [425, 497] width 15 height 17
click at [0, 0] on input "I understand that if the shipping address requires a suite, unit or apartment n…" at bounding box center [0, 0] width 0 height 0
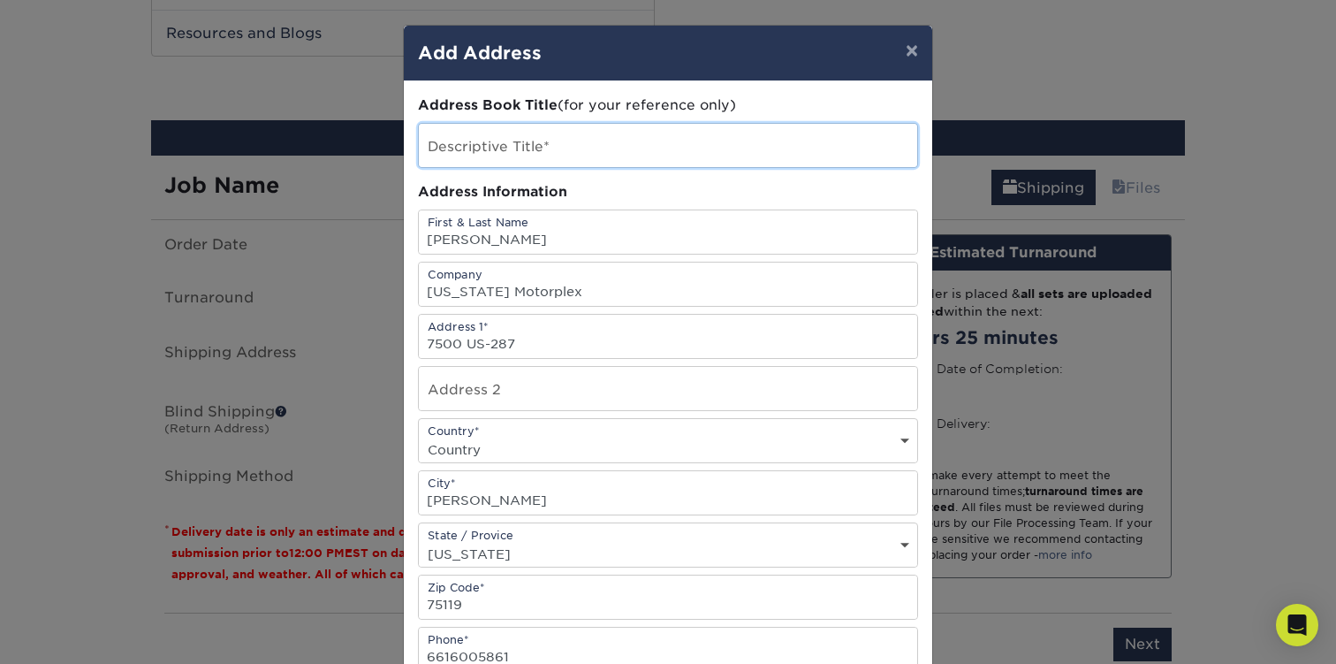
click at [598, 153] on input "text" at bounding box center [668, 145] width 498 height 43
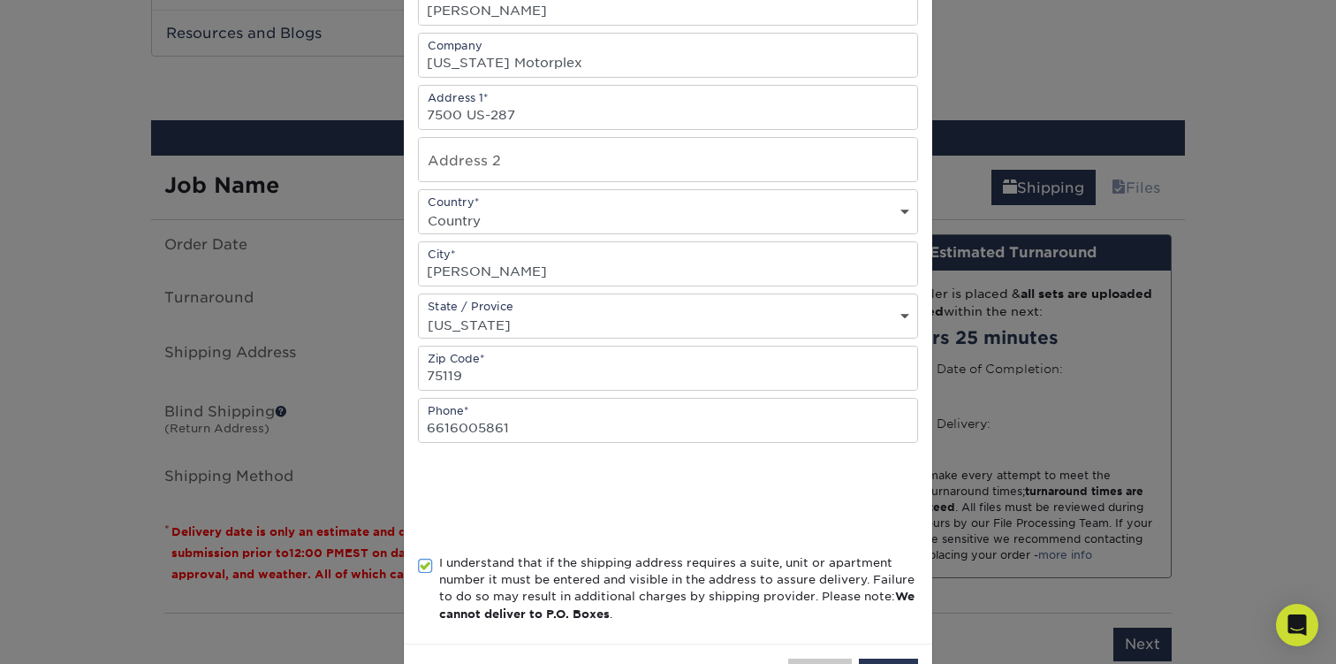
scroll to position [307, 0]
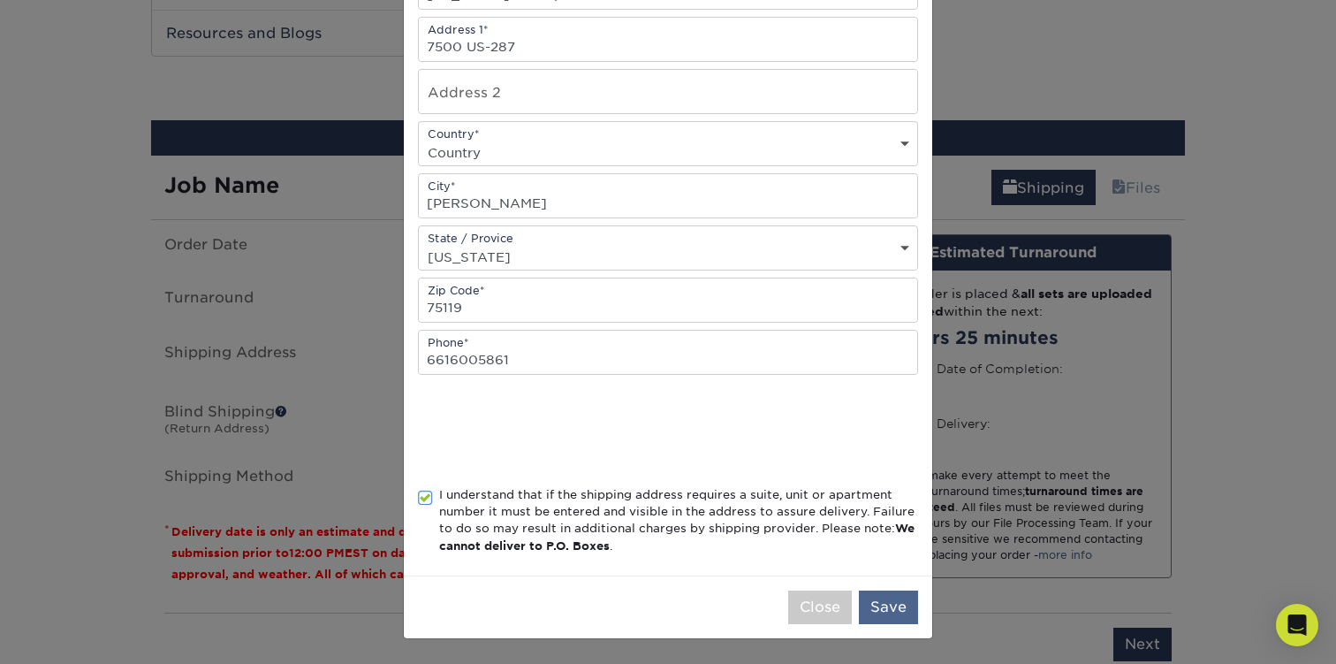
type input "Motorplex"
click at [880, 611] on button "Save" at bounding box center [888, 607] width 59 height 34
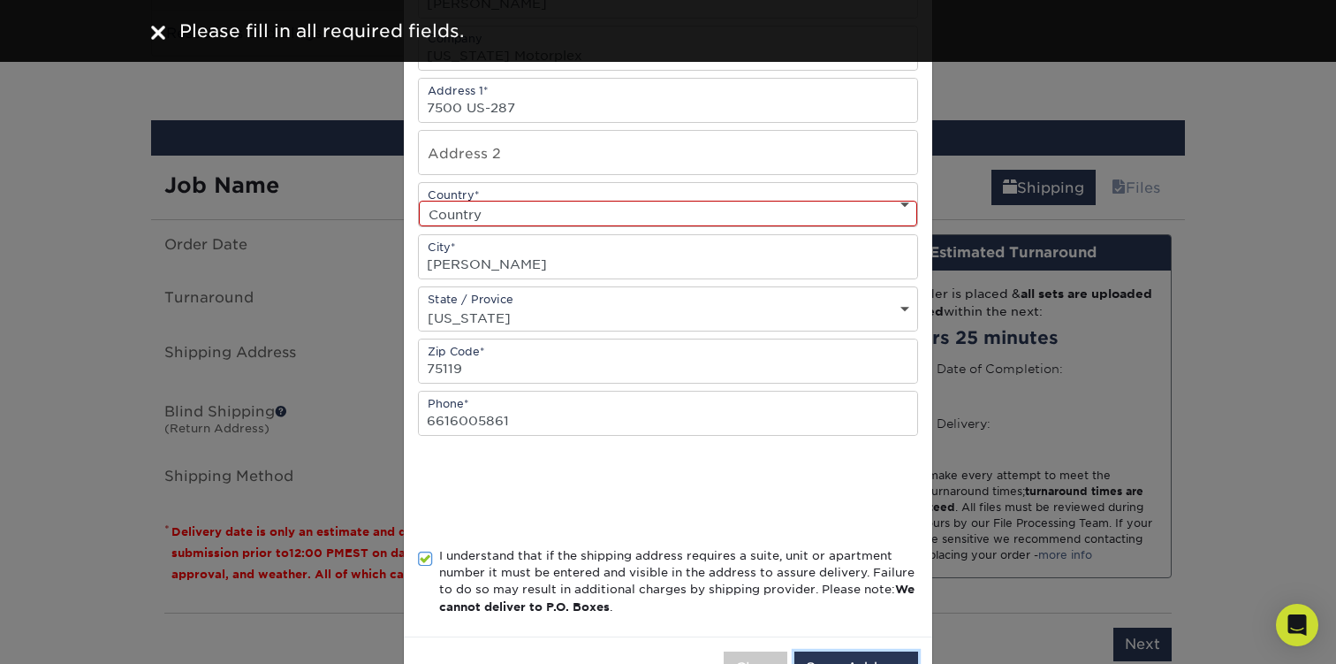
scroll to position [172, 0]
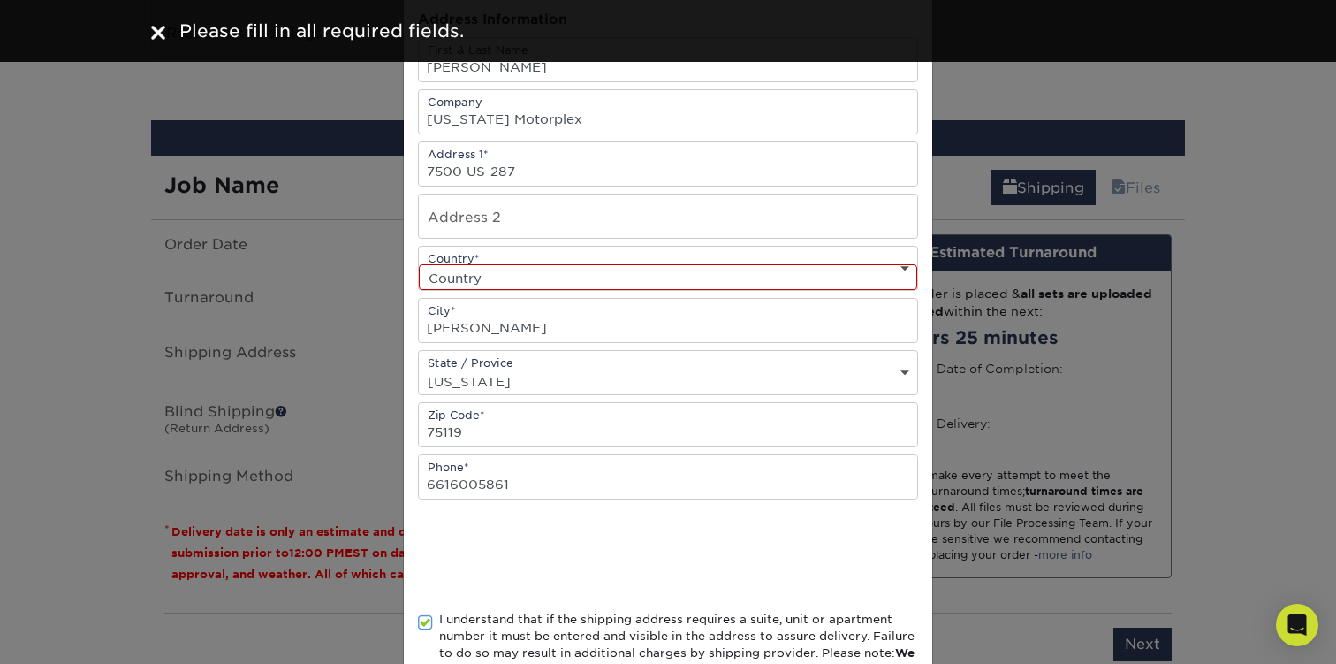
click at [593, 283] on select "Country [GEOGRAPHIC_DATA] [GEOGRAPHIC_DATA] ----------------------------- [GEOG…" at bounding box center [668, 277] width 498 height 26
select select "US"
click option "[GEOGRAPHIC_DATA]" at bounding box center [0, 0] width 0 height 0
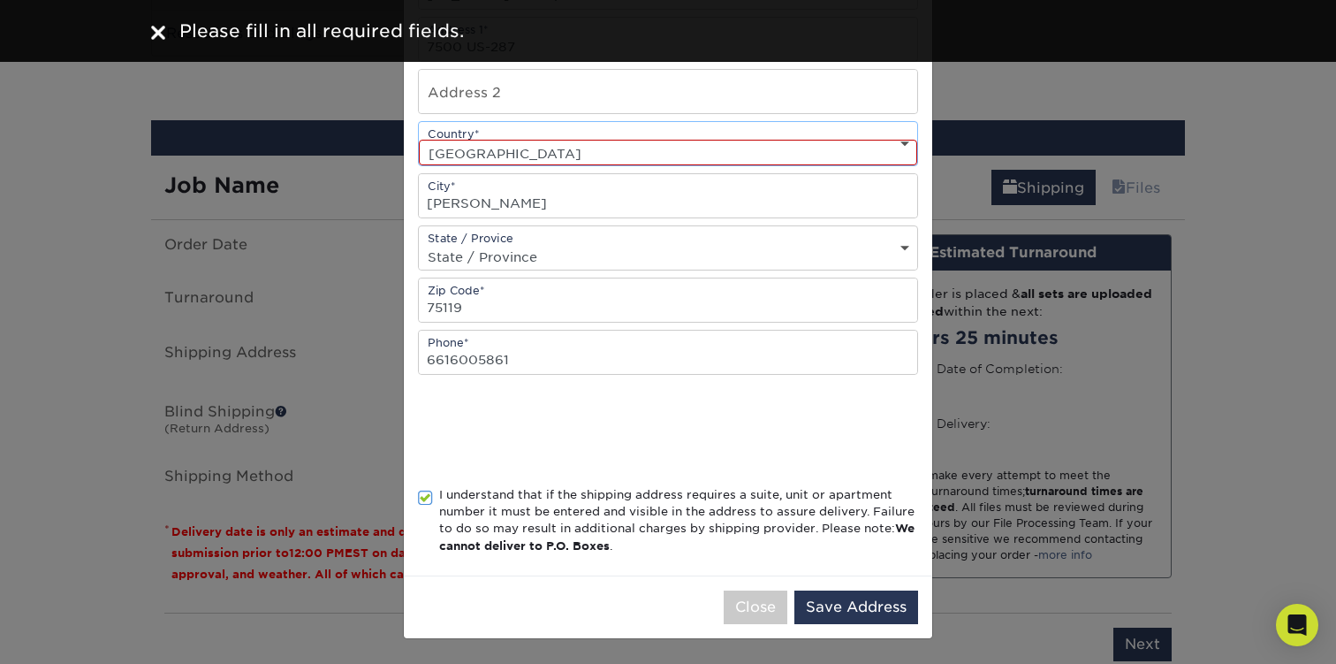
scroll to position [307, 0]
click at [847, 596] on button "Save Address" at bounding box center [856, 607] width 124 height 34
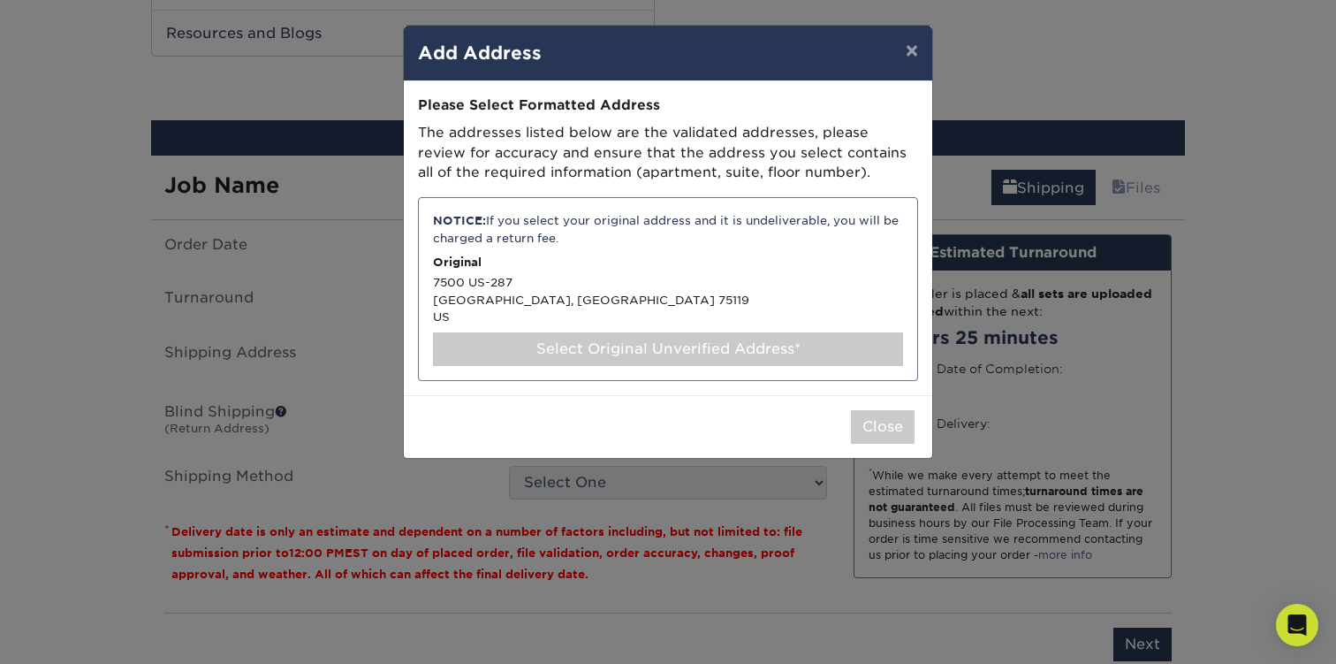
click at [487, 284] on div "NOTICE: If you select your original address and it is undeliverable, you will b…" at bounding box center [668, 289] width 500 height 184
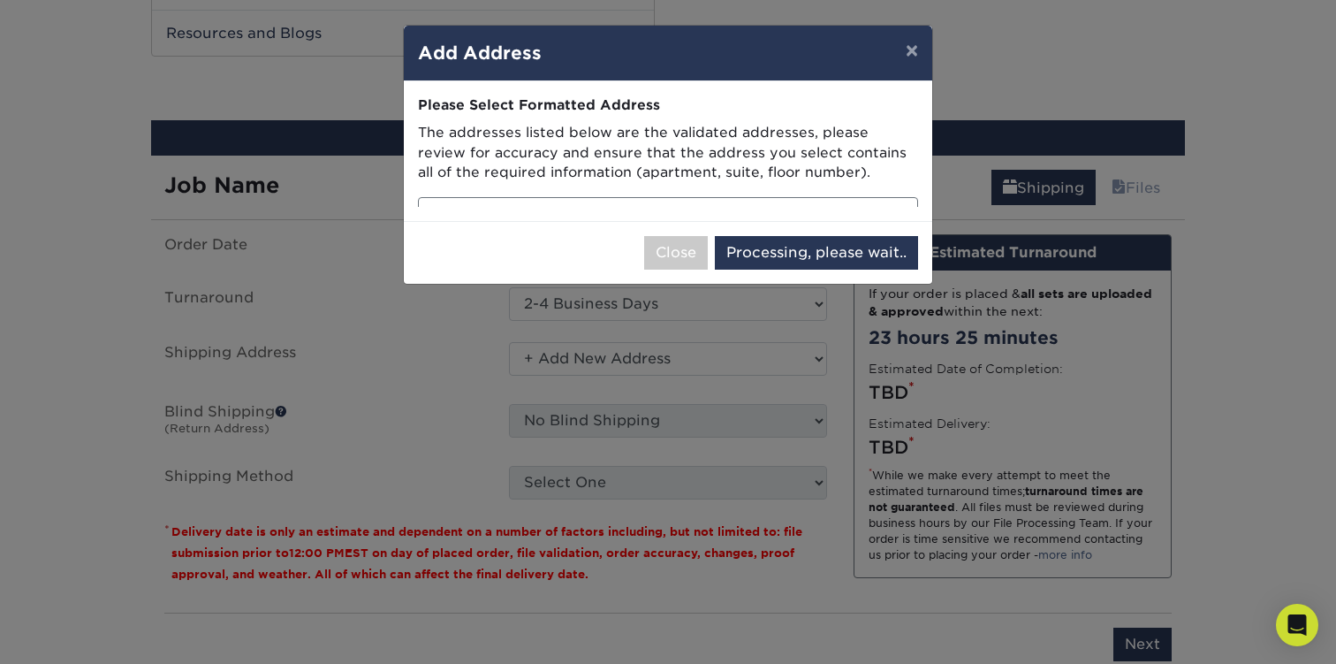
select select "286537"
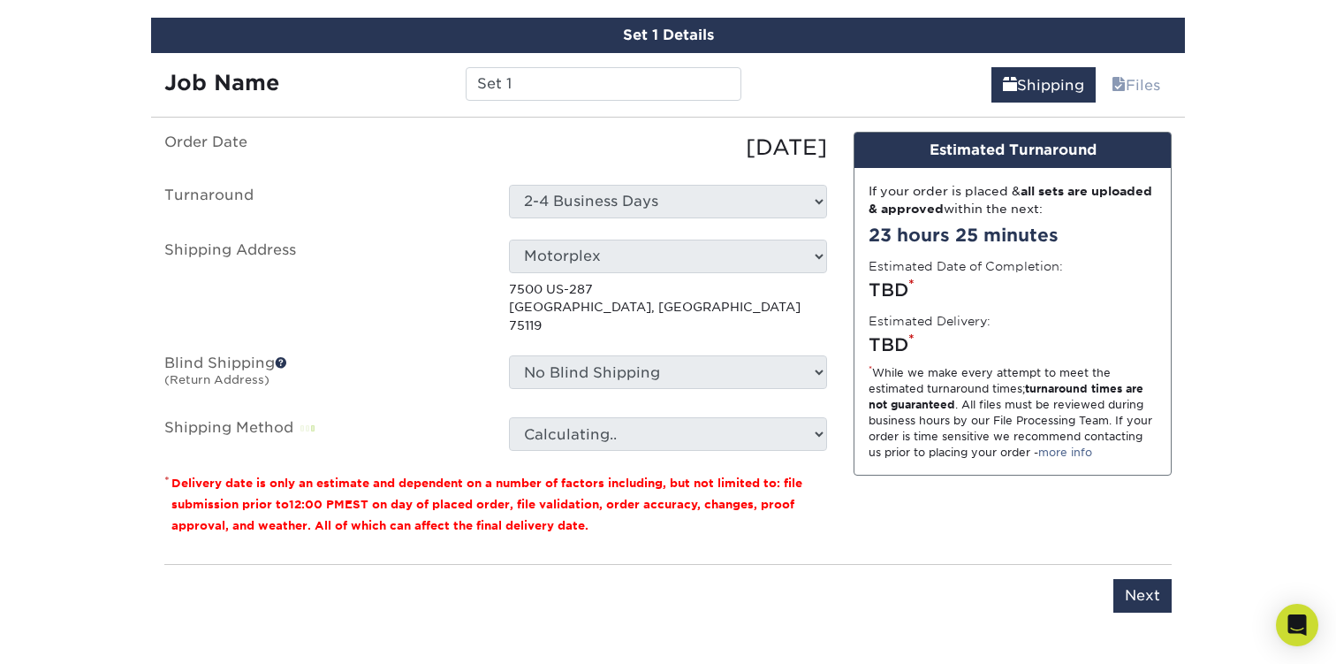
scroll to position [1033, 0]
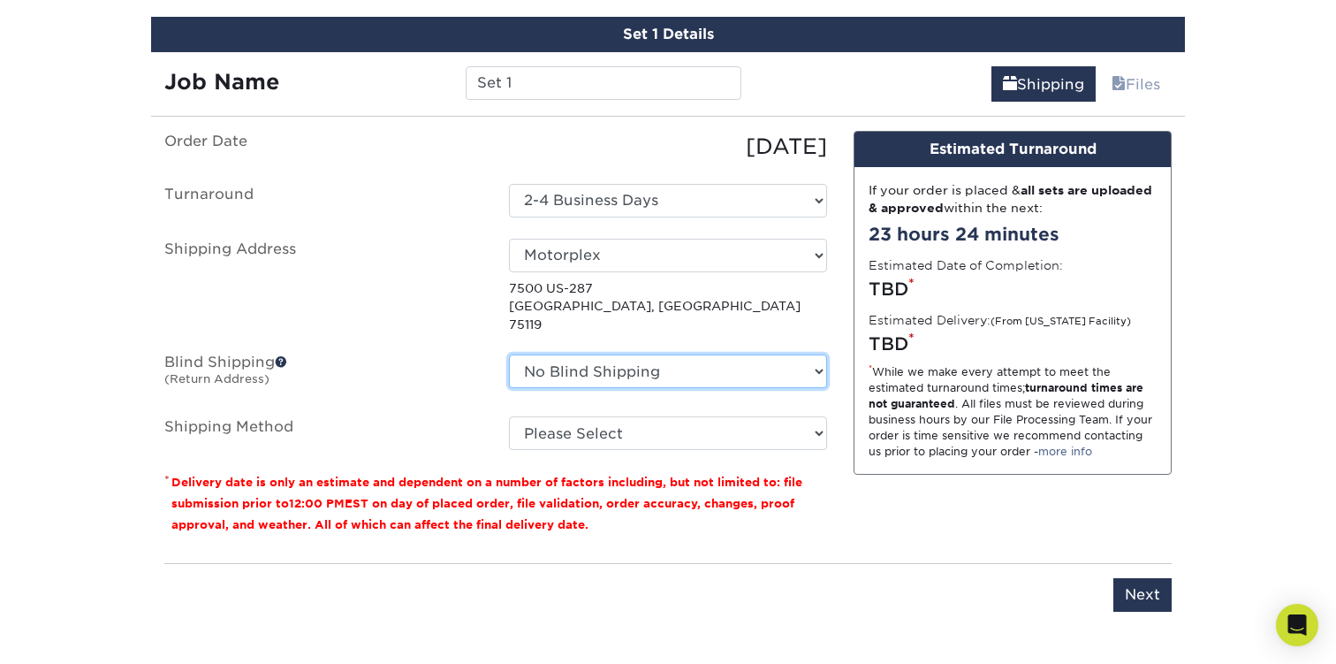
click at [580, 354] on select "No Blind Shipping + Add New Address" at bounding box center [668, 371] width 318 height 34
click option "No Blind Shipping" at bounding box center [0, 0] width 0 height 0
click at [284, 355] on span at bounding box center [281, 361] width 12 height 12
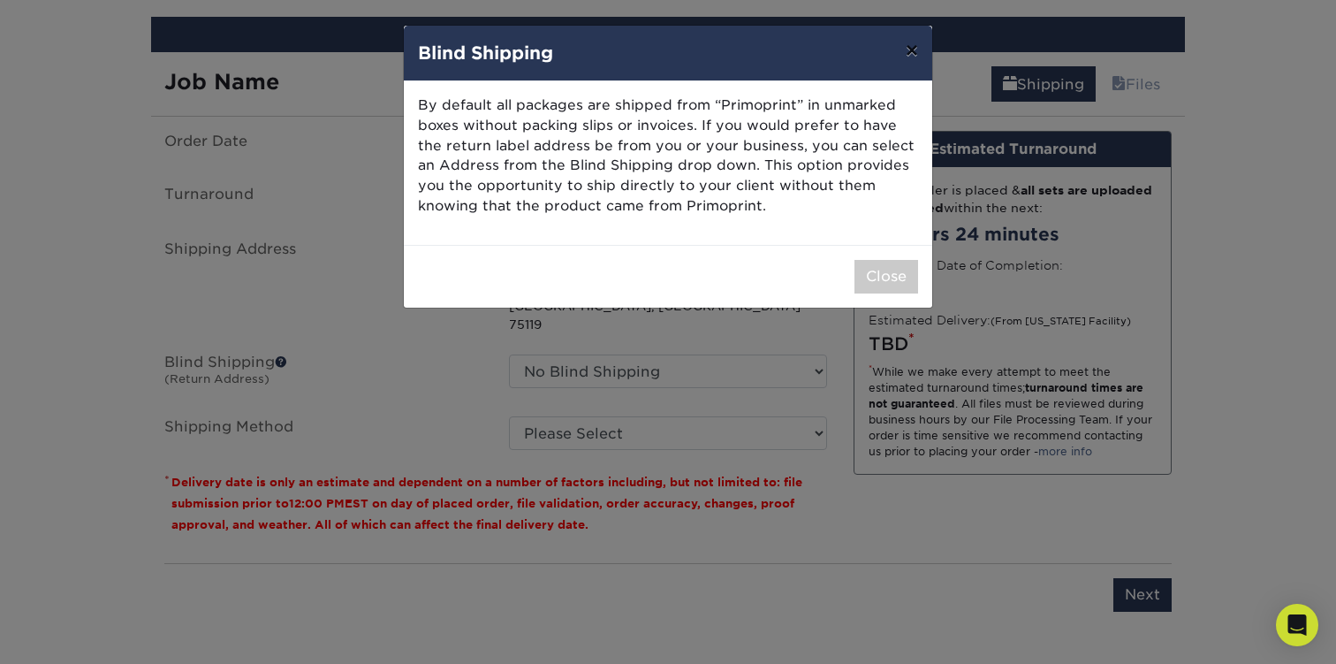
click at [912, 50] on button "×" at bounding box center [912, 50] width 41 height 49
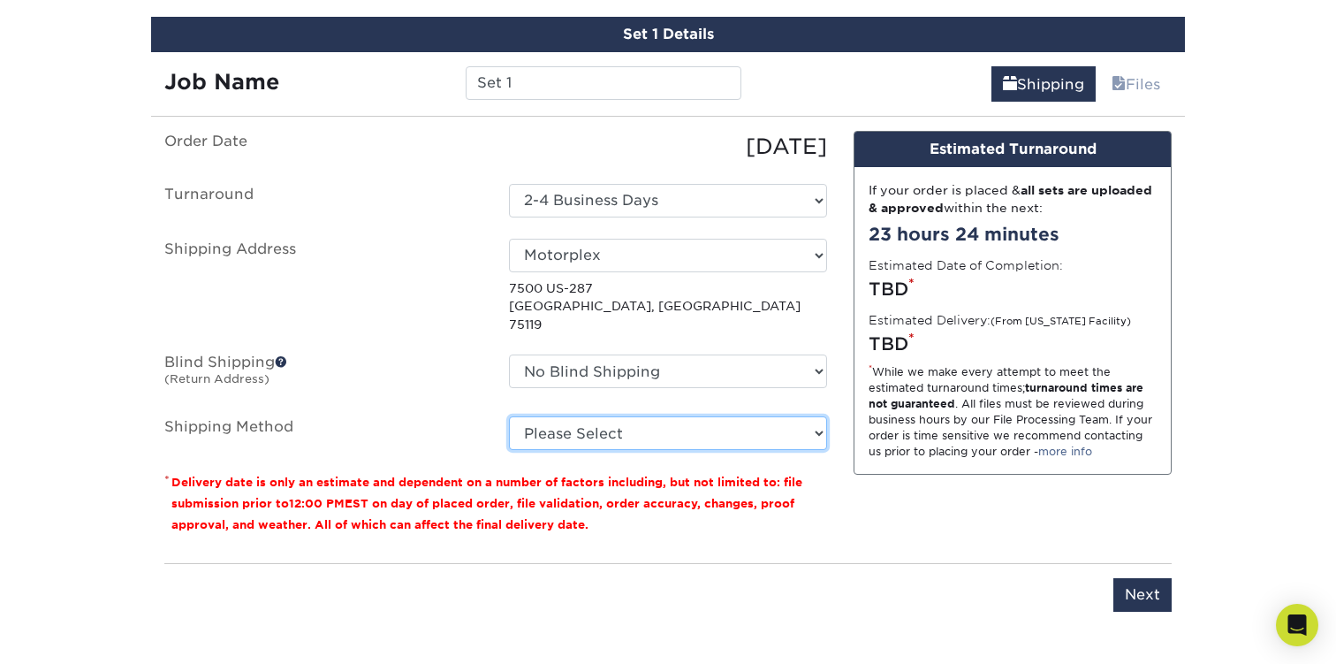
select select "01"
click option "Next Day Shipping by 12 noon (+$28.68)" at bounding box center [0, 0] width 0 height 0
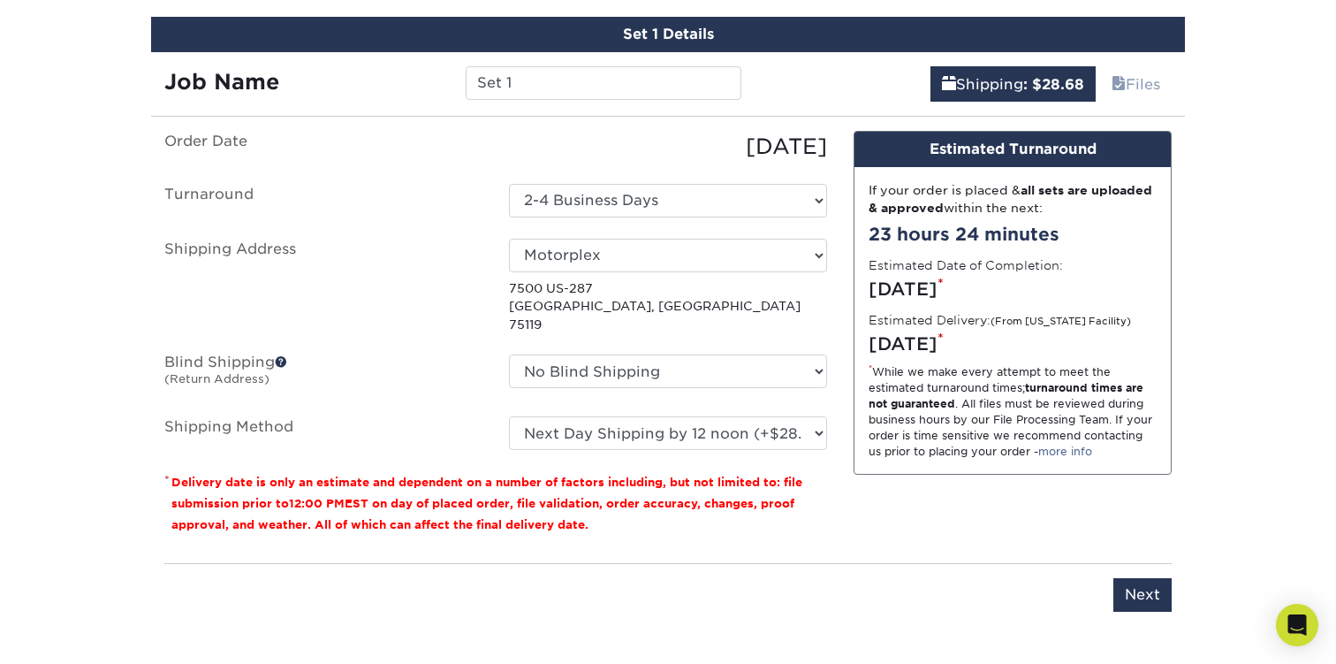
click at [395, 423] on label "Shipping Method" at bounding box center [323, 433] width 345 height 34
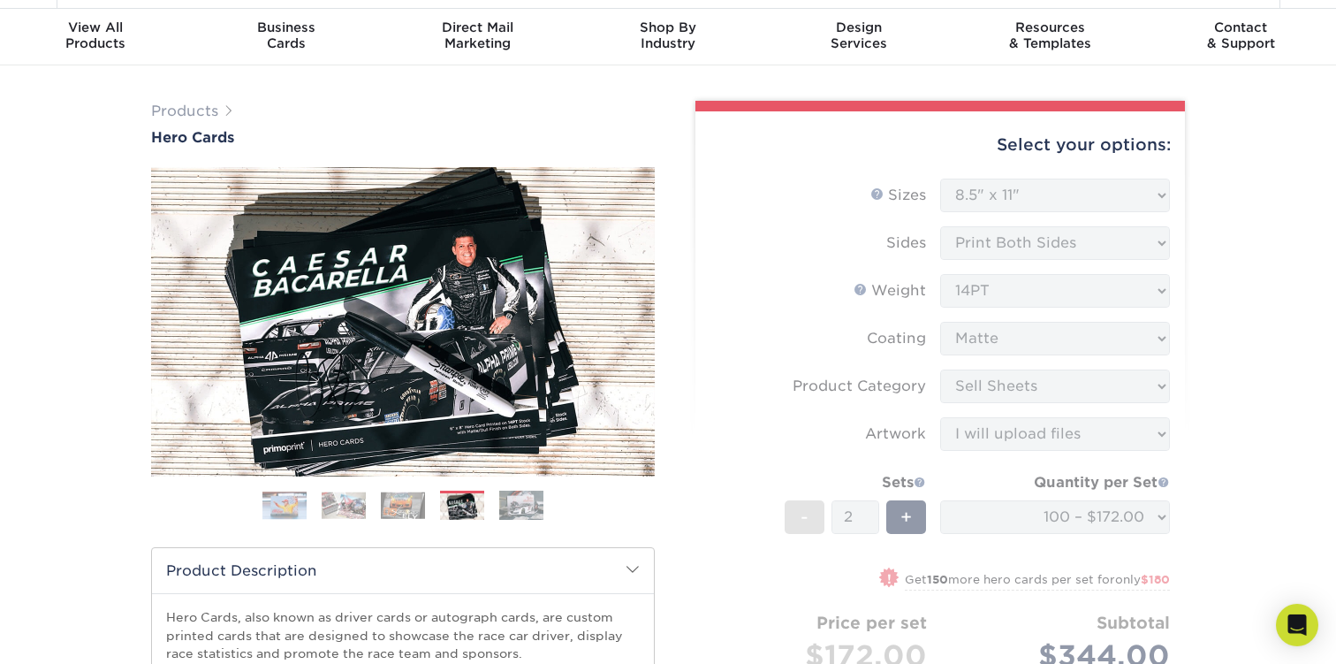
scroll to position [0, 0]
